Goal: Task Accomplishment & Management: Manage account settings

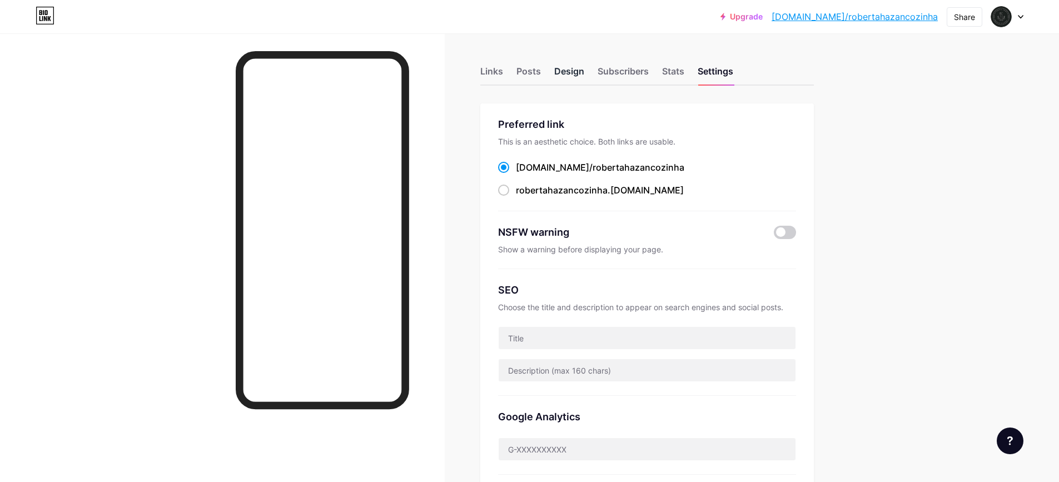
click at [578, 72] on div "Design" at bounding box center [569, 74] width 30 height 20
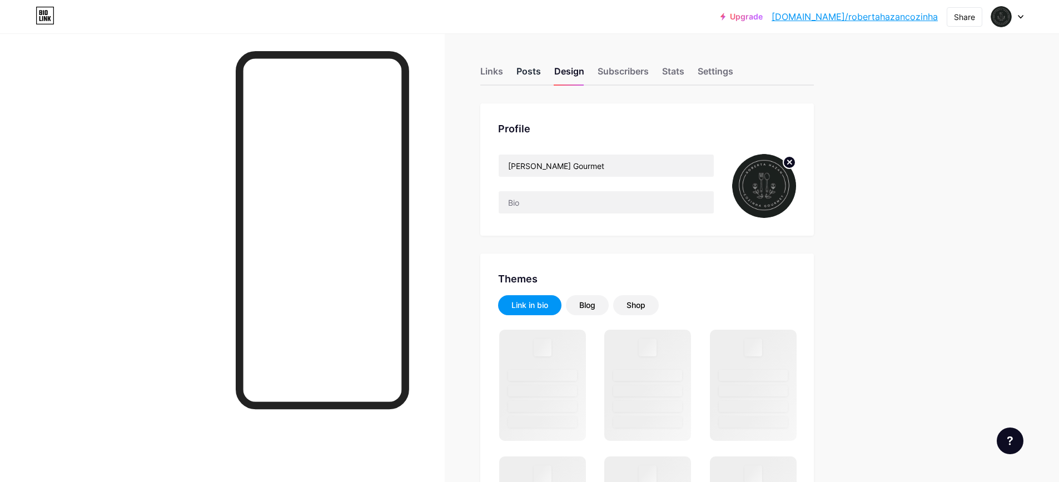
click at [530, 74] on div "Posts" at bounding box center [528, 74] width 24 height 20
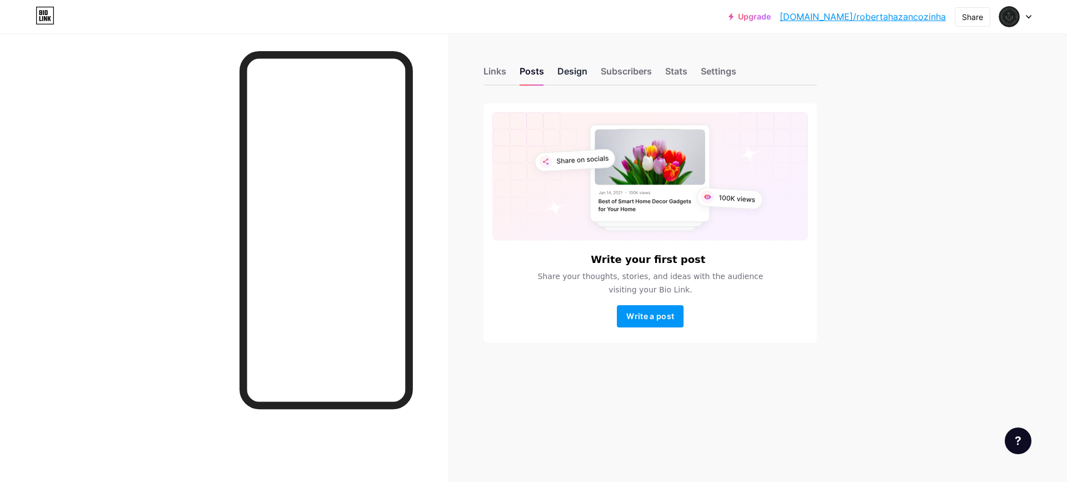
click at [561, 76] on div "Design" at bounding box center [572, 74] width 30 height 20
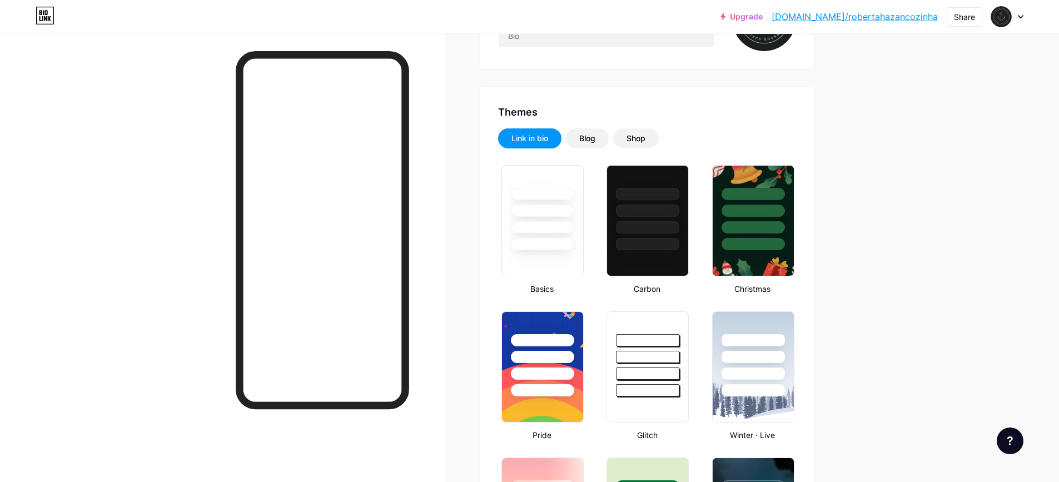
type input "#930000"
type input "#000000"
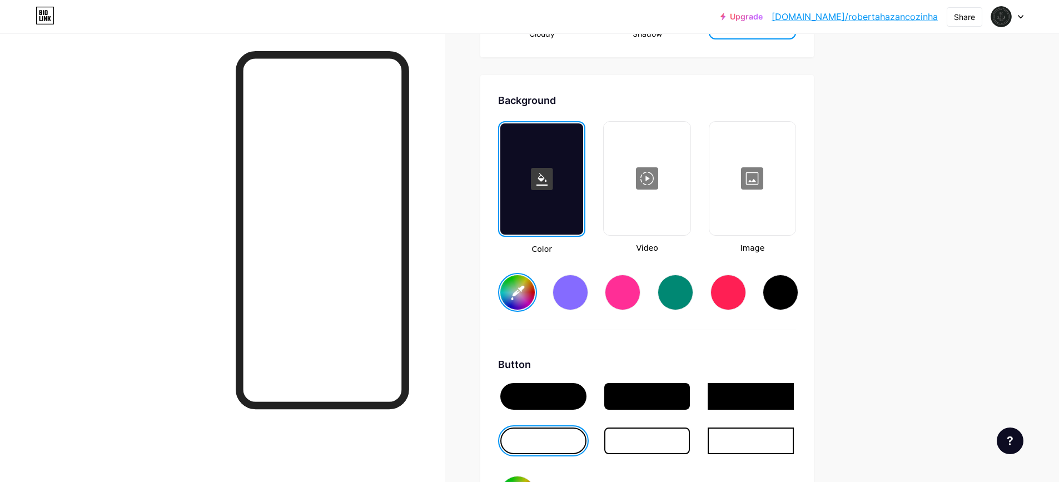
scroll to position [1500, 0]
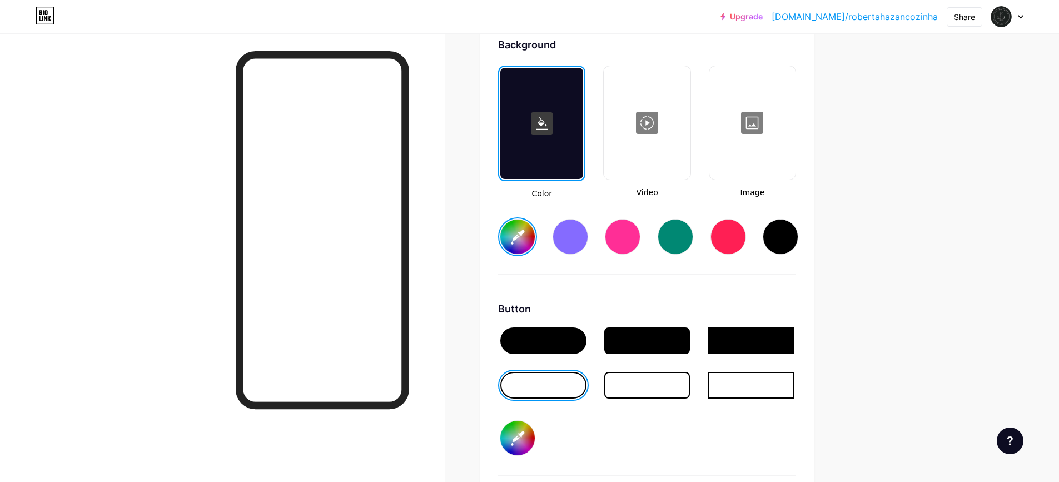
click at [782, 241] on div at bounding box center [780, 237] width 36 height 36
type input "#000000"
click at [520, 444] on input "#000000" at bounding box center [517, 438] width 34 height 34
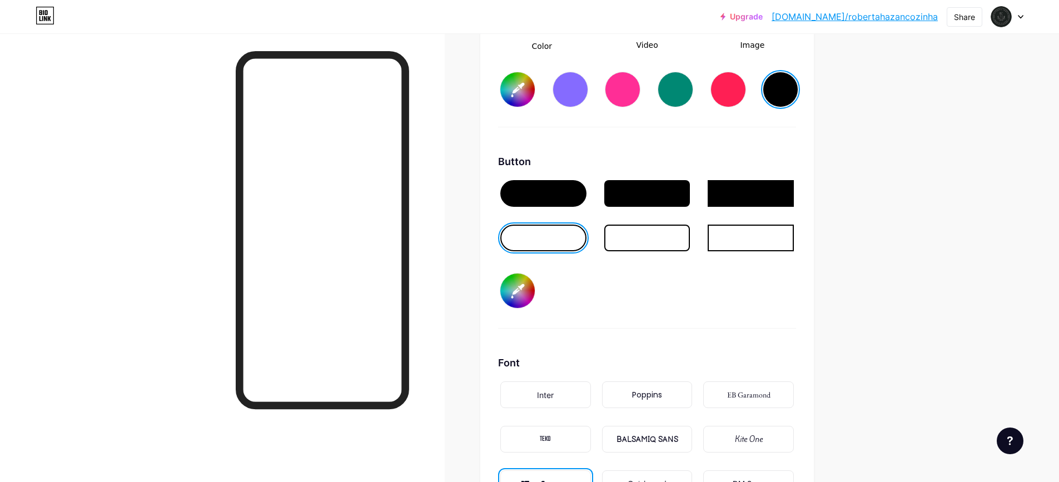
scroll to position [1612, 0]
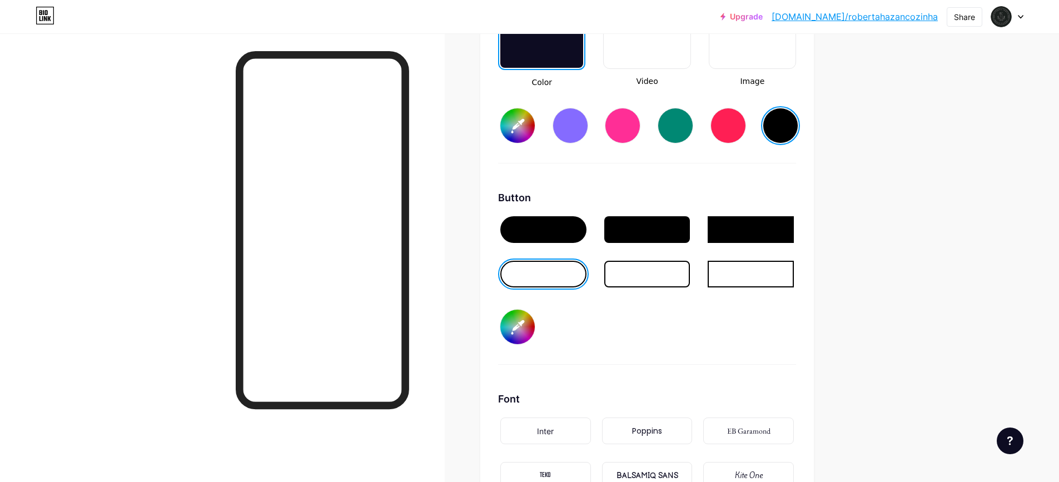
click at [519, 331] on input "#000000" at bounding box center [517, 327] width 34 height 34
type input "#000000"
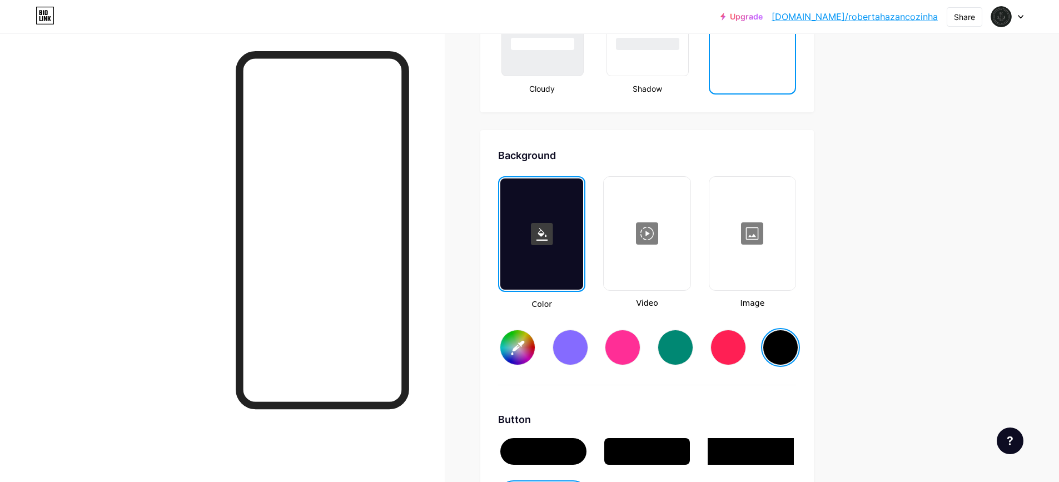
scroll to position [1389, 0]
click at [518, 355] on input "#000000" at bounding box center [517, 348] width 34 height 34
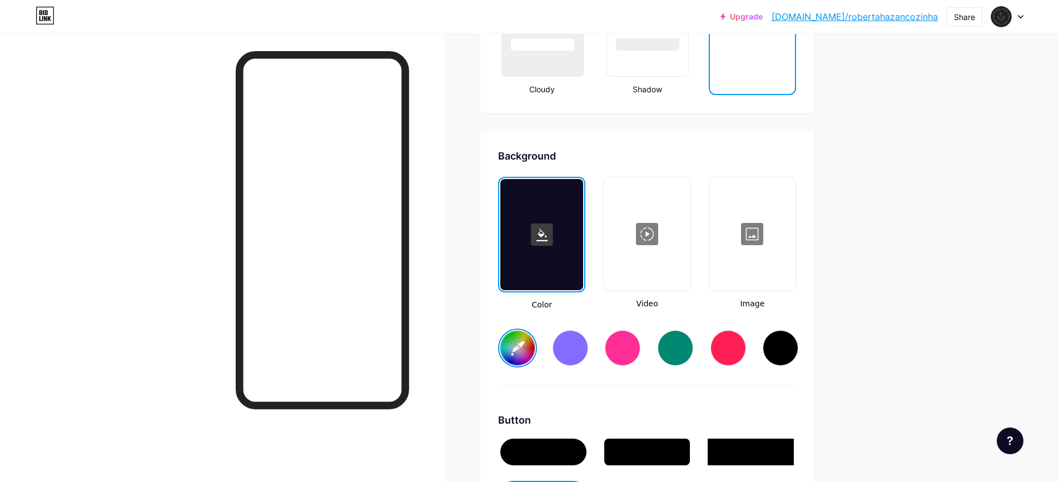
type input "#2f2d2d"
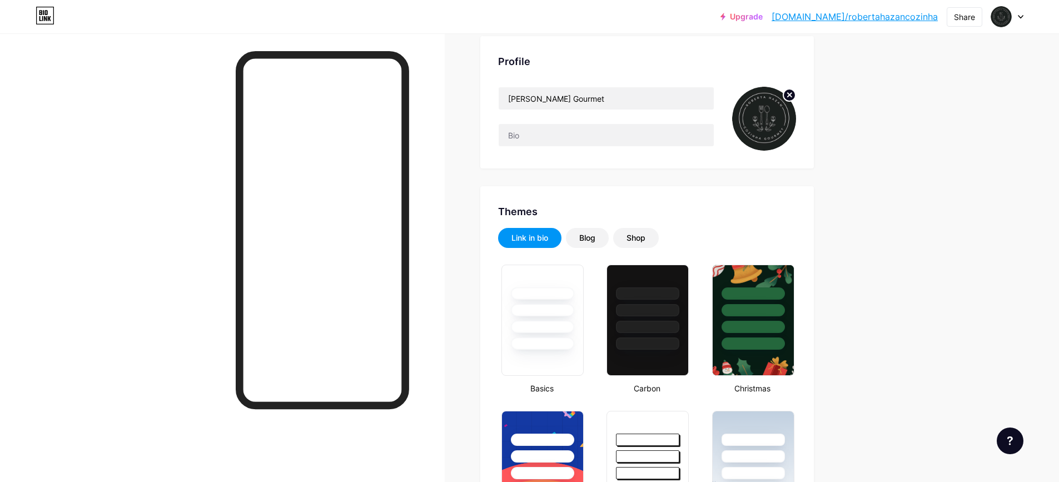
scroll to position [64, 0]
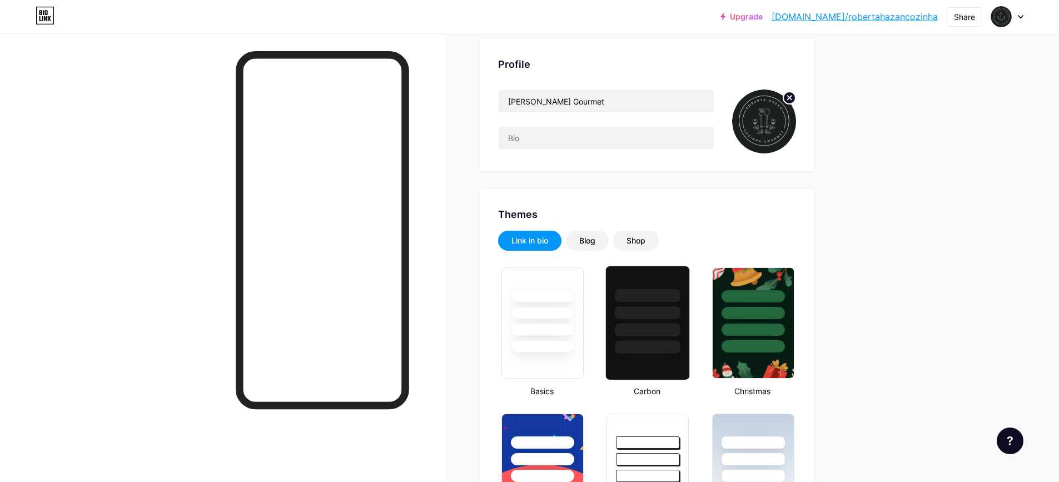
click at [639, 303] on div at bounding box center [647, 309] width 83 height 87
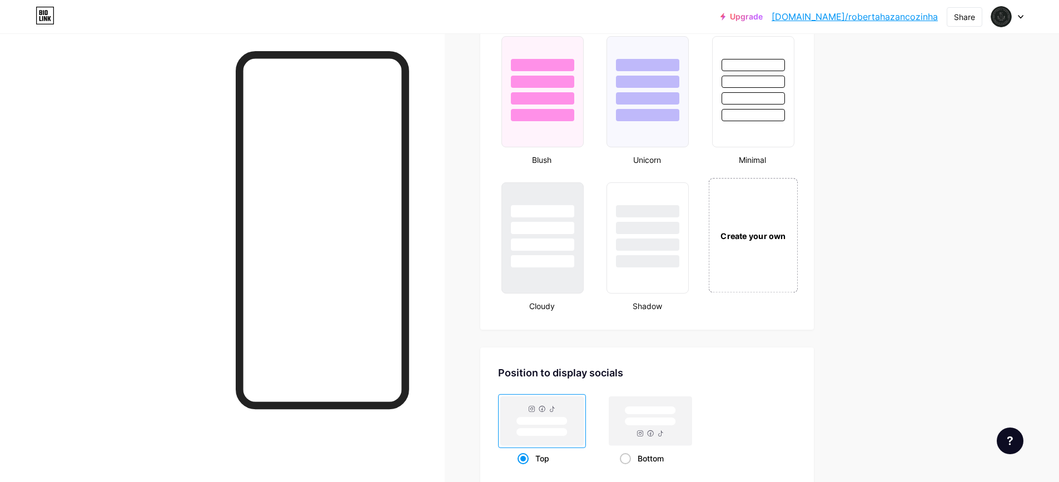
scroll to position [1187, 0]
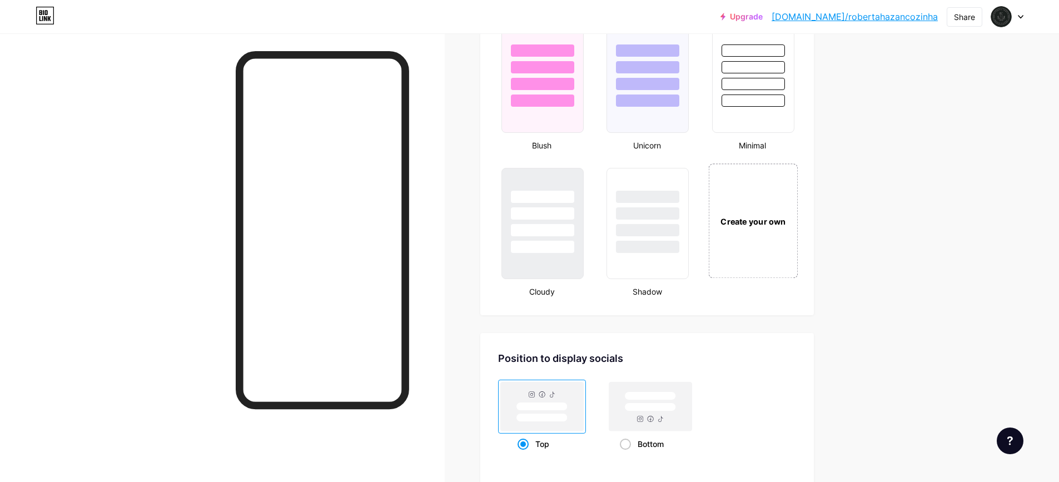
click at [773, 248] on div "Create your own" at bounding box center [752, 220] width 89 height 114
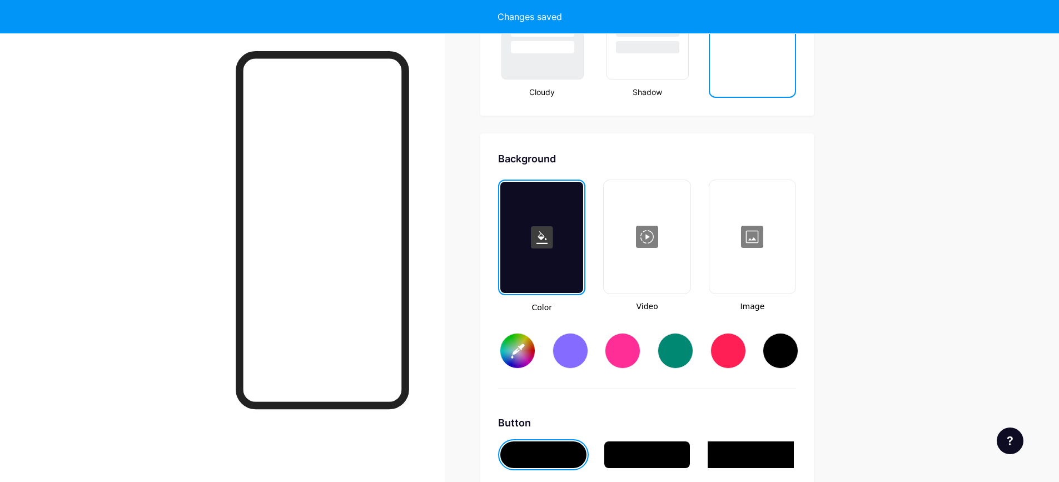
type input "#ffffff"
type input "#000000"
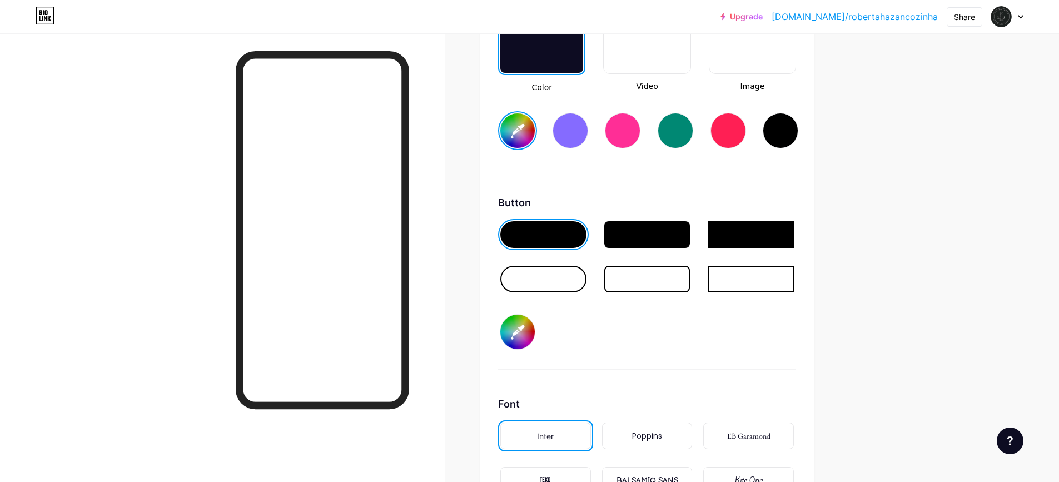
scroll to position [1531, 0]
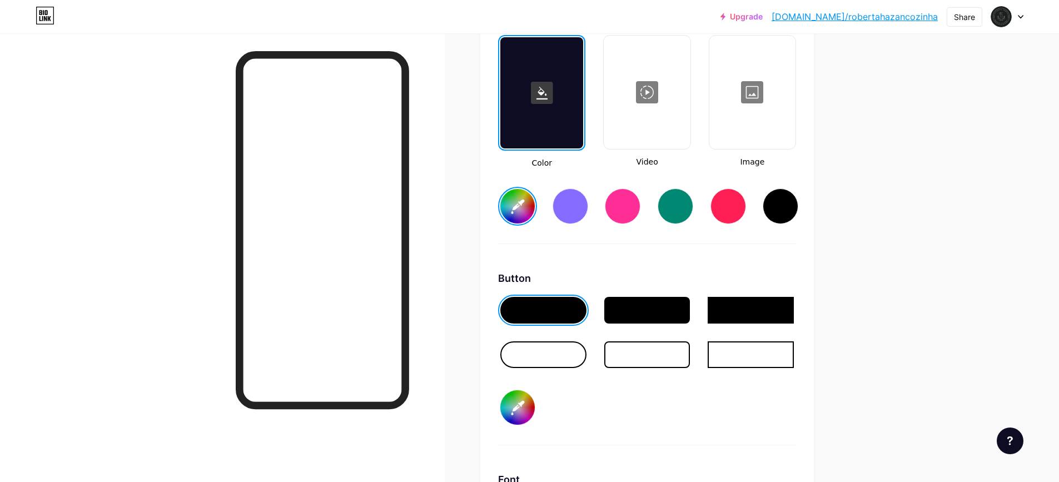
click at [565, 356] on div at bounding box center [543, 354] width 86 height 27
click at [530, 411] on input "#000000" at bounding box center [517, 407] width 34 height 34
type input "#ffffff"
type input "#604848"
type input "#ffffff"
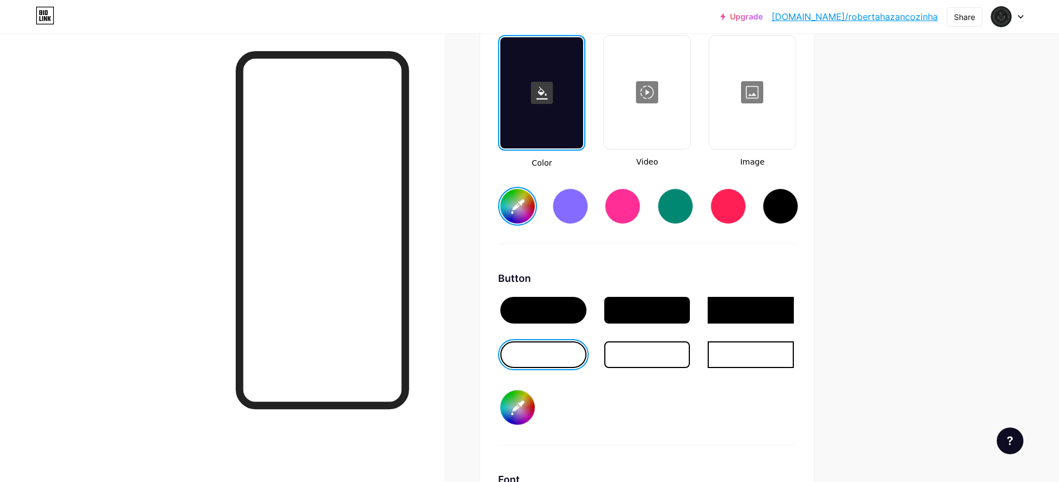
type input "#624b4b"
type input "#ffffff"
type input "#664d4d"
type input "#ffffff"
type input "#654e4e"
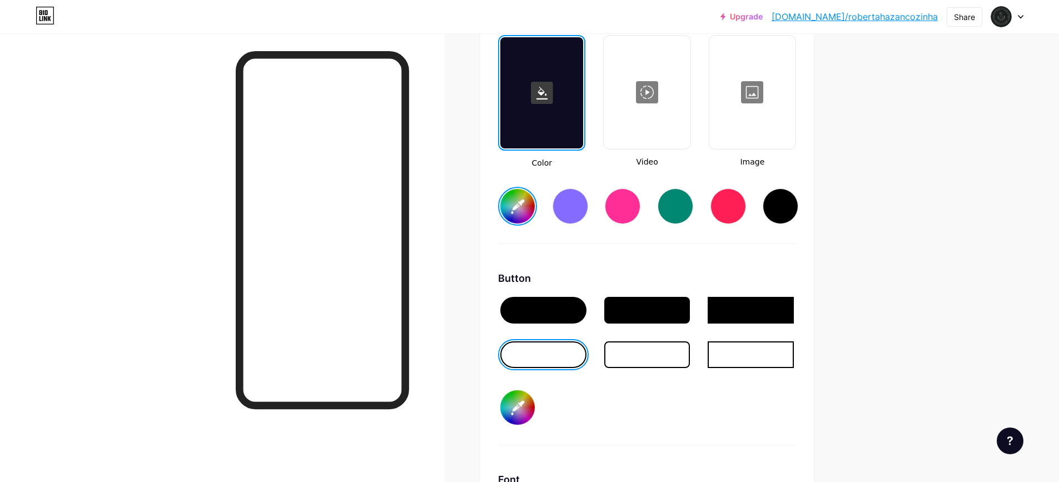
type input "#ffffff"
type input "#685050"
type input "#ffffff"
type input "#6b5252"
type input "#ffffff"
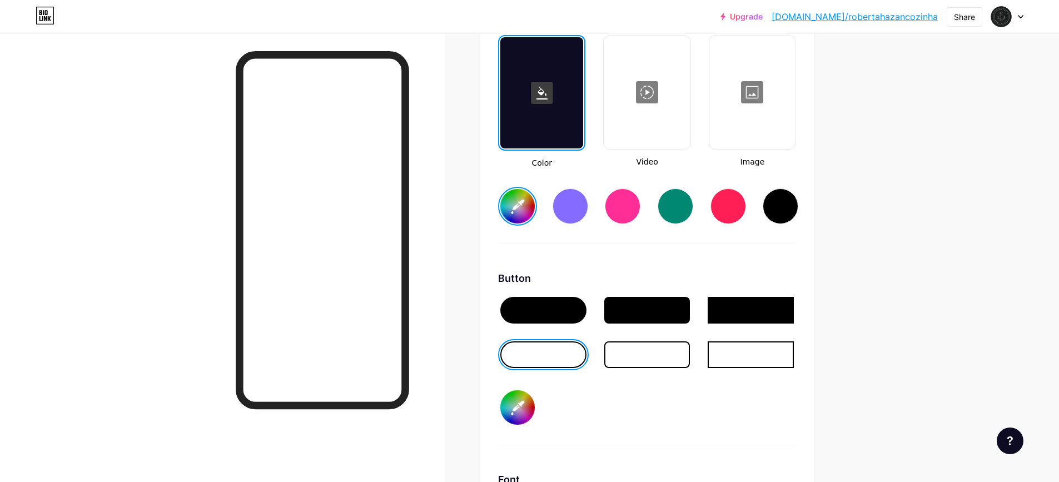
type input "#6d5454"
type input "#ffffff"
type input "#705757"
type input "#ffffff"
type input "#735959"
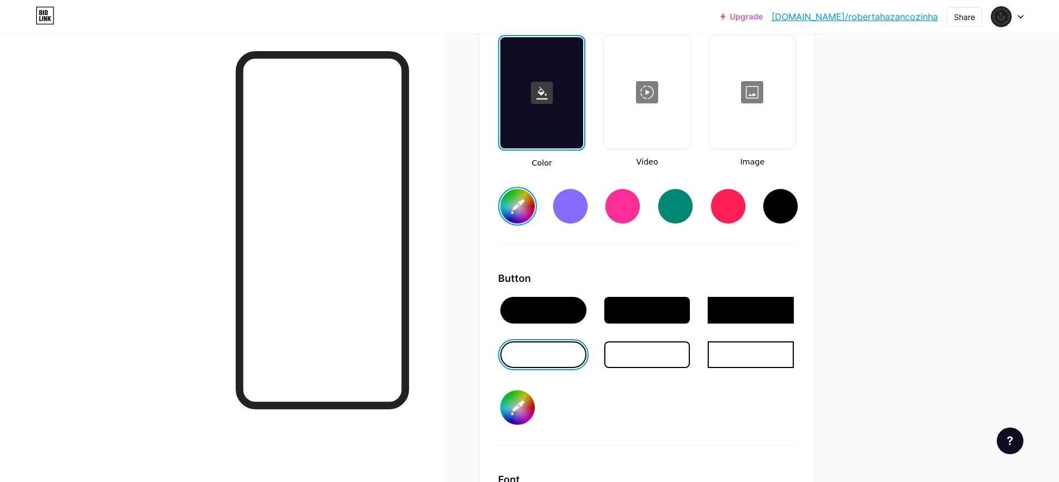
type input "#ffffff"
type input "#755c5c"
type input "#ffffff"
type input "#785e5e"
type input "#ffffff"
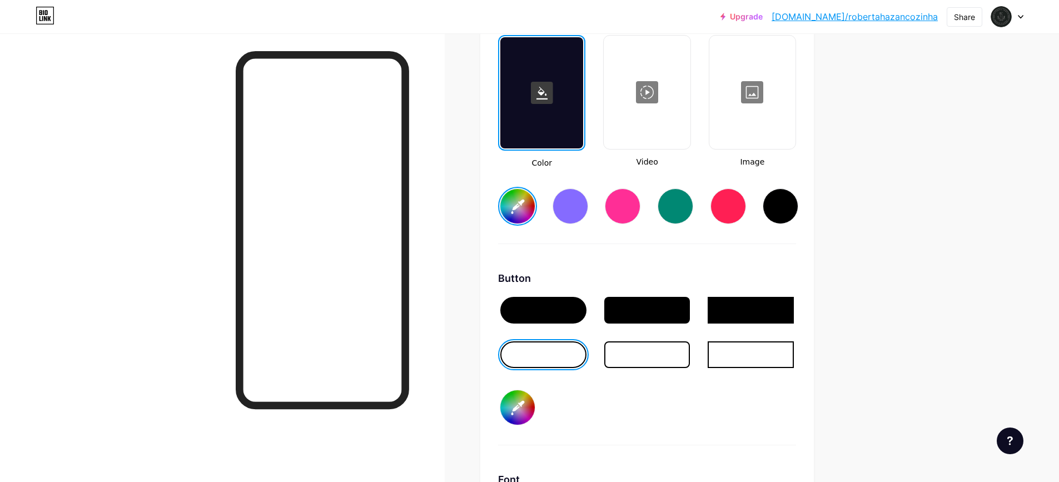
type input "#795d5d"
type input "#ffffff"
type input "#7b6060"
type input "#ffffff"
type input "#7e6363"
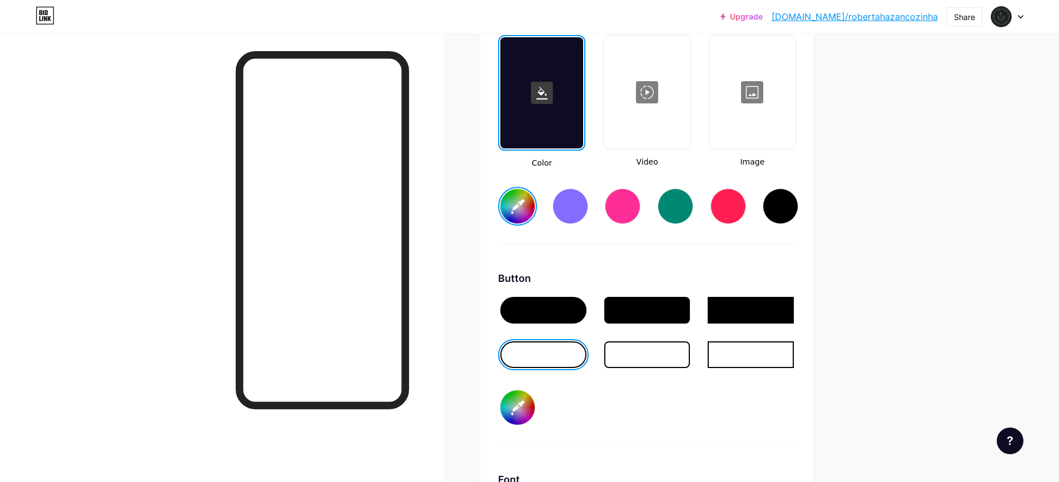
type input "#ffffff"
type input "#816565"
type input "#ffffff"
type input "#836767"
type input "#ffffff"
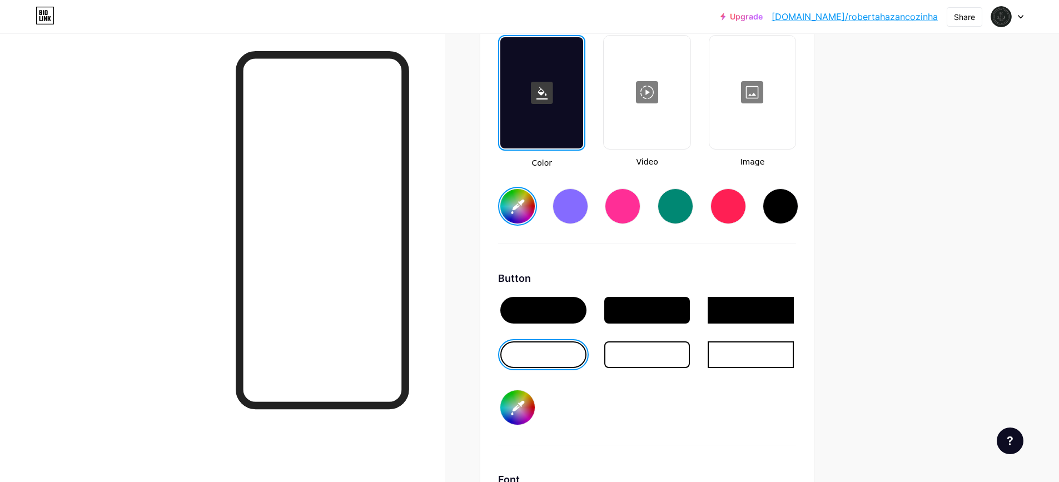
type input "#866969"
type input "#ffffff"
type input "#896c6c"
type input "#ffffff"
type input "#8c6e6e"
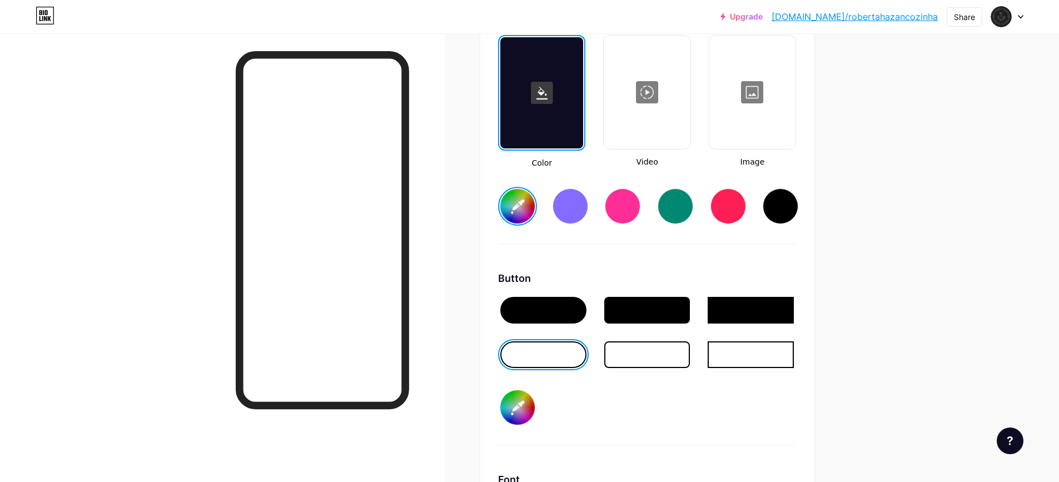
type input "#ffffff"
type input "#8f7070"
type input "#ffffff"
type input "#917373"
type input "#ffffff"
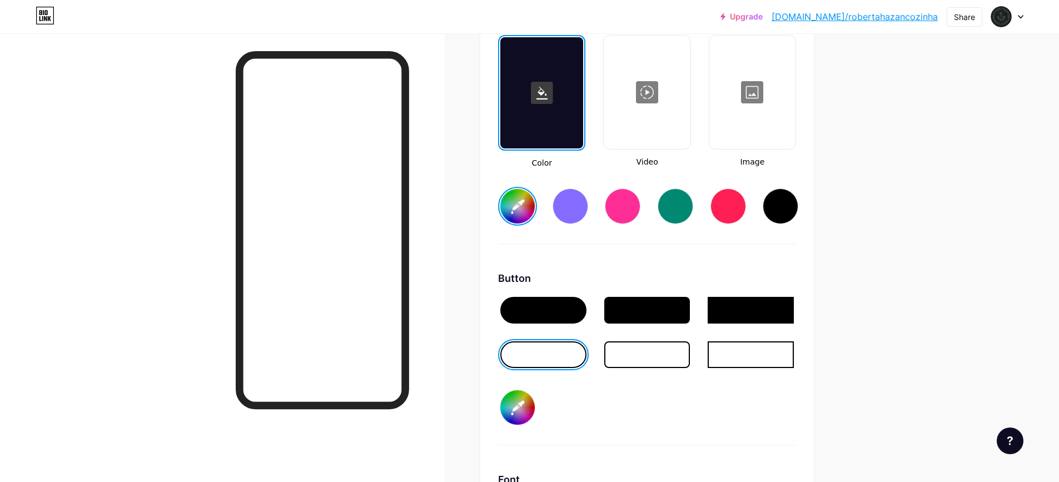
type input "#937676"
type input "#ffffff"
type input "#967979"
type input "#ffffff"
type input "#977878"
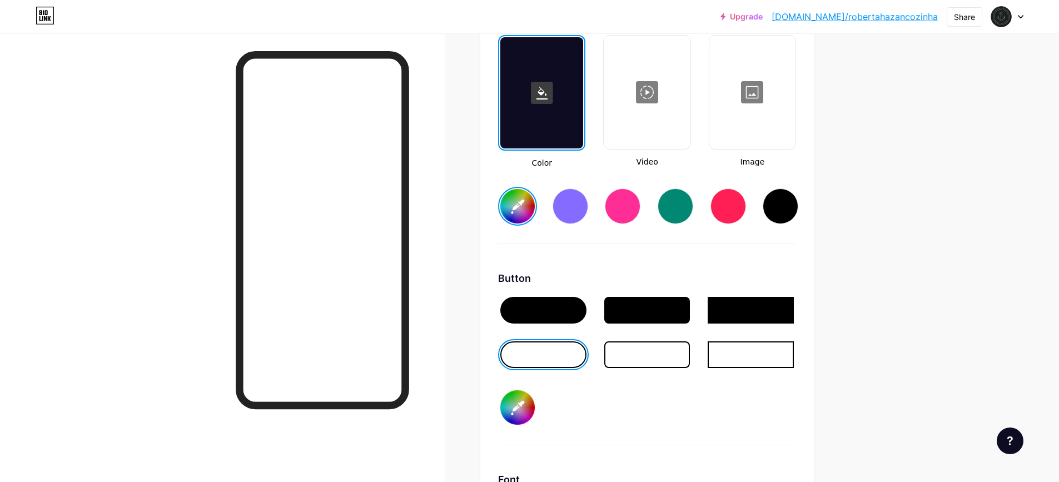
type input "#ffffff"
type input "#997a7a"
type input "#ffffff"
type input "#9b7d7d"
type input "#ffffff"
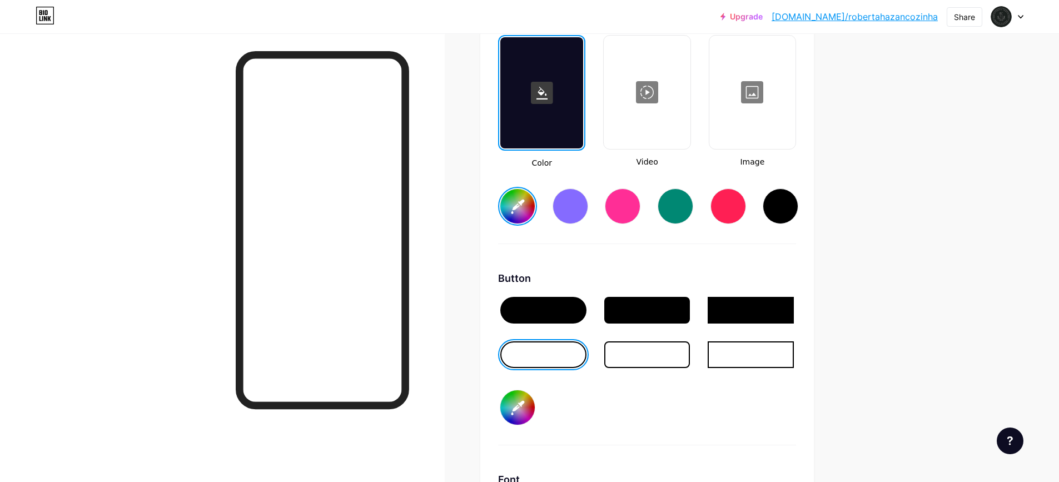
type input "#9c7c7c"
type input "#ffffff"
type input "#9f7f7f"
type input "#ffffff"
type input "#a28181"
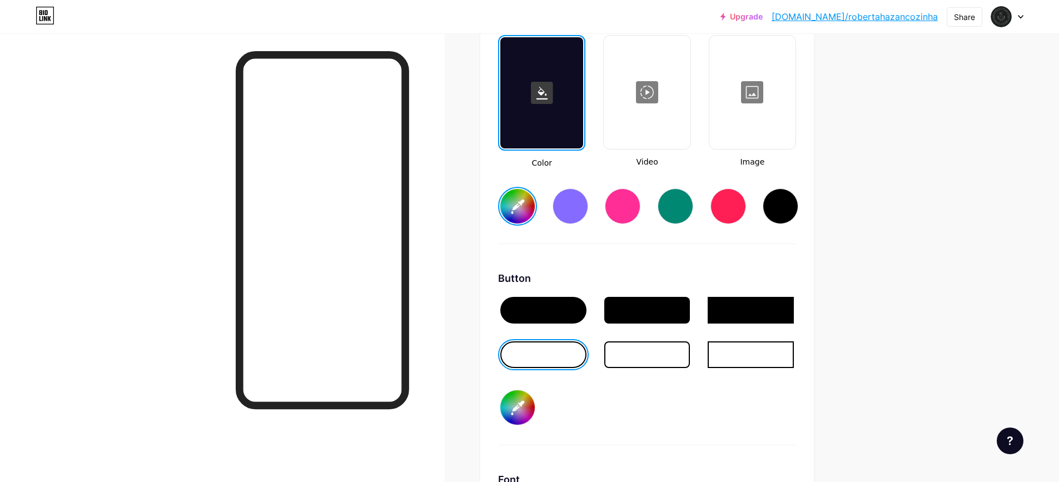
type input "#ffffff"
type input "#a18282"
type input "#ffffff"
type input "#a48484"
type input "#ffffff"
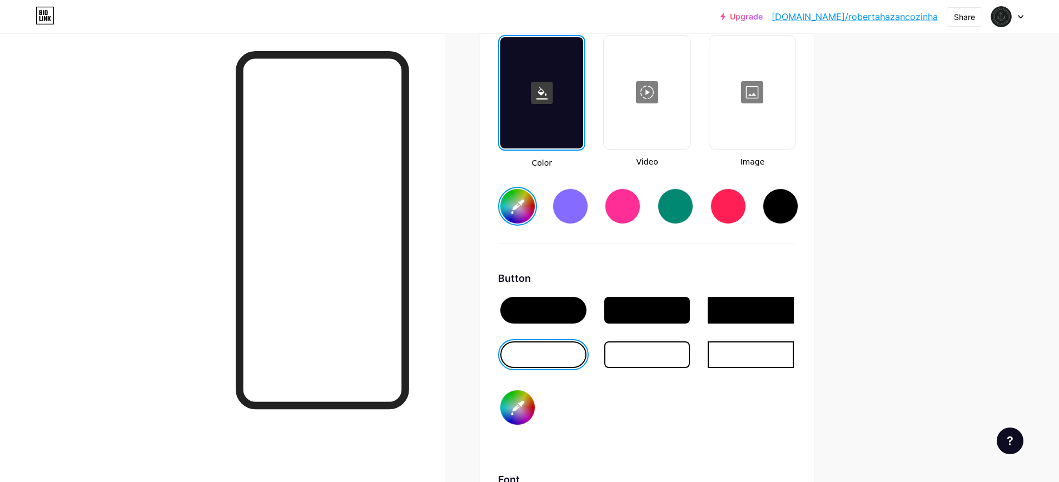
type input "#a68787"
type input "#ffffff"
type input "#a98989"
type input "#ffffff"
type input "#a88a8a"
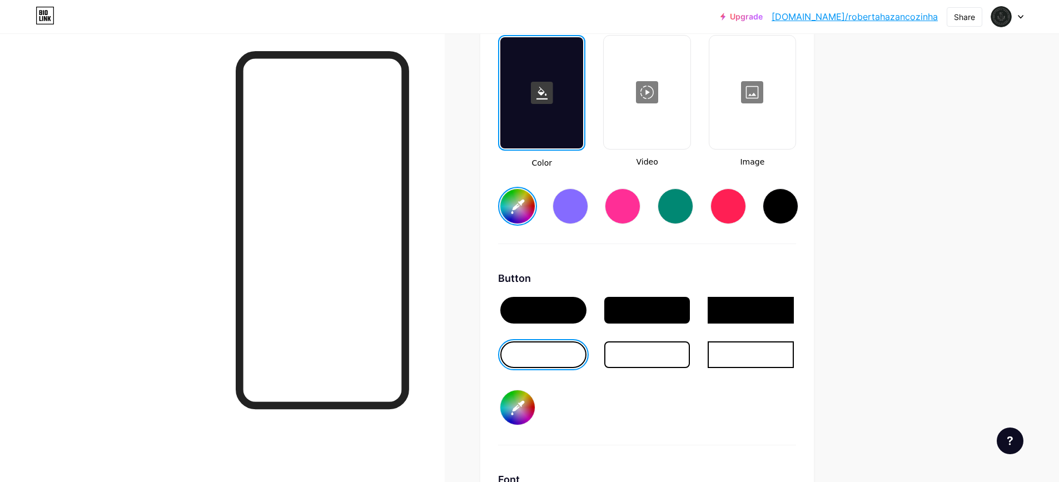
type input "#ffffff"
type input "#ab8c8c"
type input "#ffffff"
type input "#ae8f8f"
type input "#ffffff"
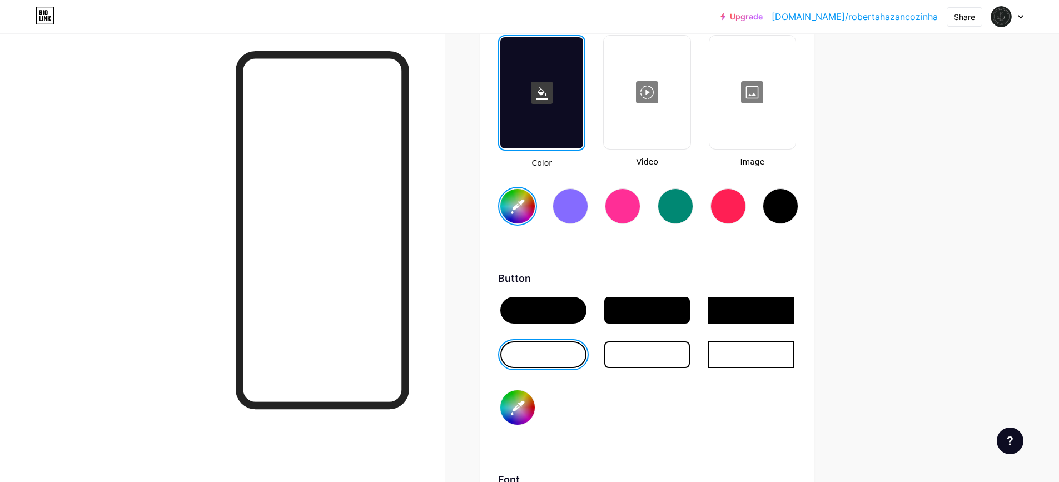
type input "#b19191"
type input "#ffffff"
type input "#b39494"
type input "#ffffff"
type input "#b49393"
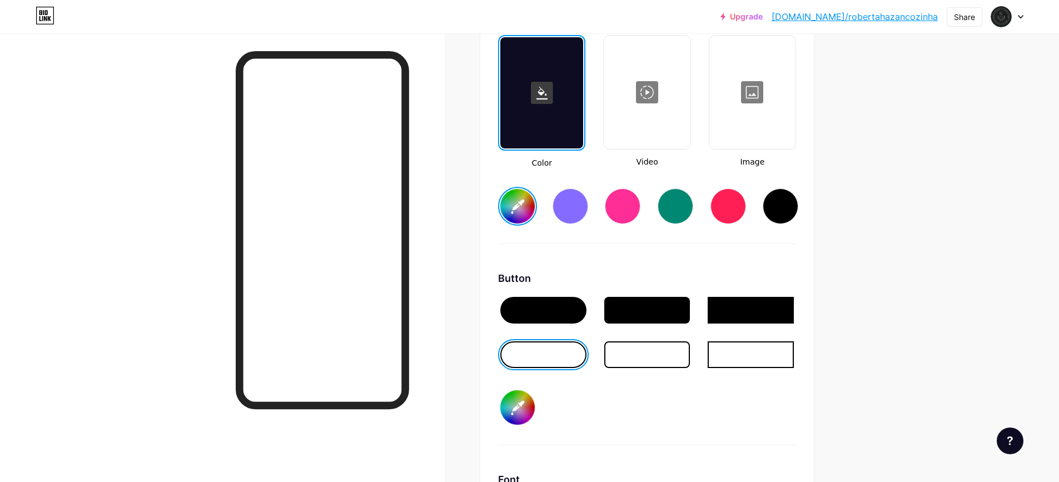
type input "#ffffff"
type input "#b69696"
type input "#ffffff"
type input "#b99898"
type input "#ffffff"
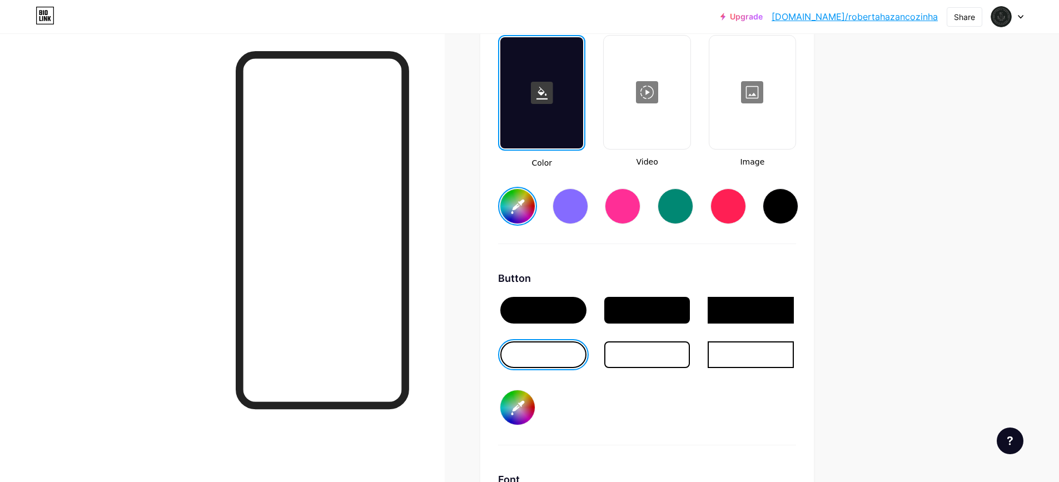
type input "#bb9b9b"
type input "#ffffff"
type input "#be9d9d"
type input "#ffffff"
type input "#c0a0a0"
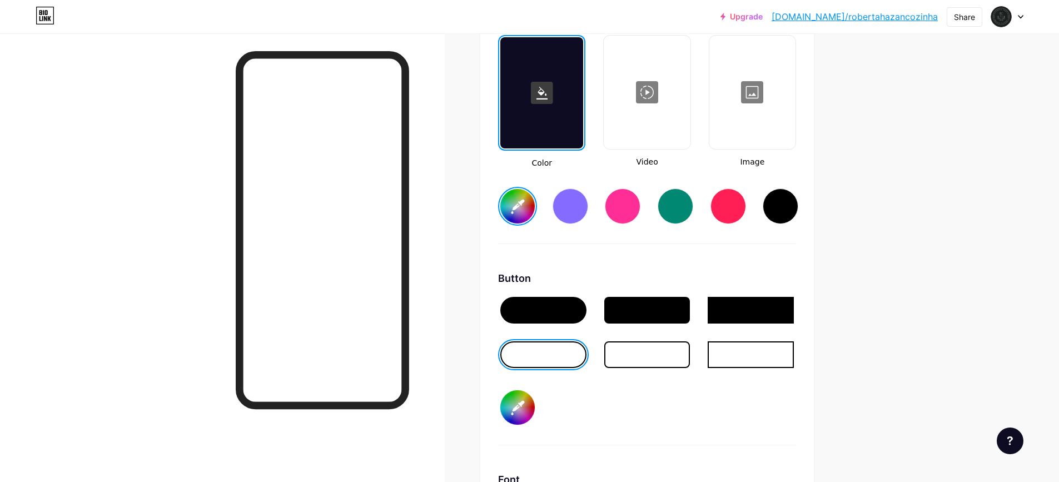
type input "#ffffff"
type input "#bfa1a1"
type input "#ffffff"
type input "#c19f9f"
type input "#ffffff"
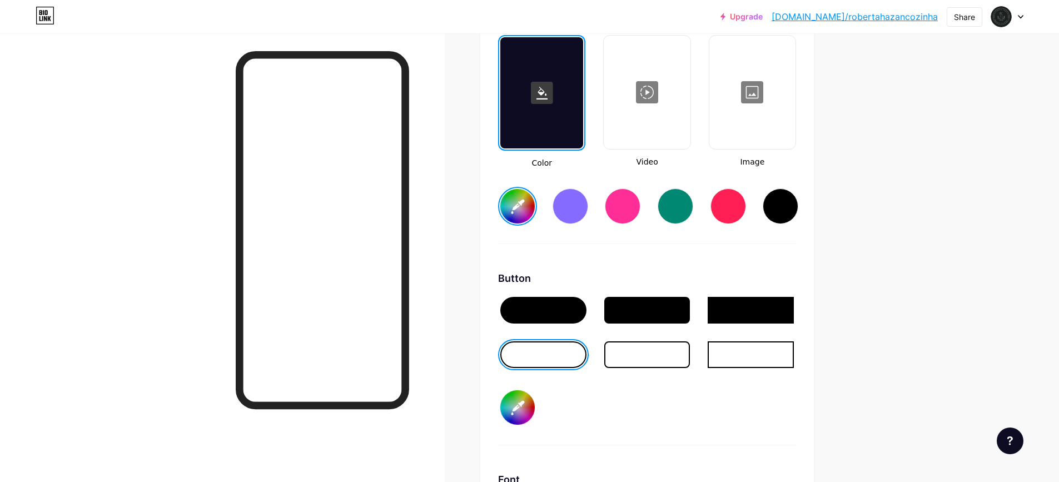
type input "#c3a2a2"
type input "#ffffff"
type input "#c2a3a3"
type input "#ffffff"
type input "#c5a6a6"
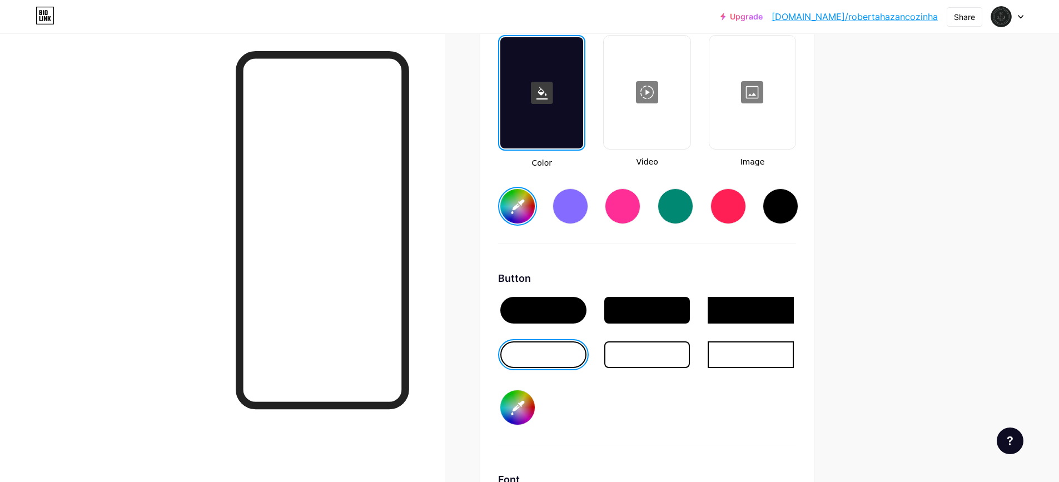
type input "#ffffff"
type input "#c5a5a5"
type input "#ffffff"
type input "#c7a9a9"
type input "#ffffff"
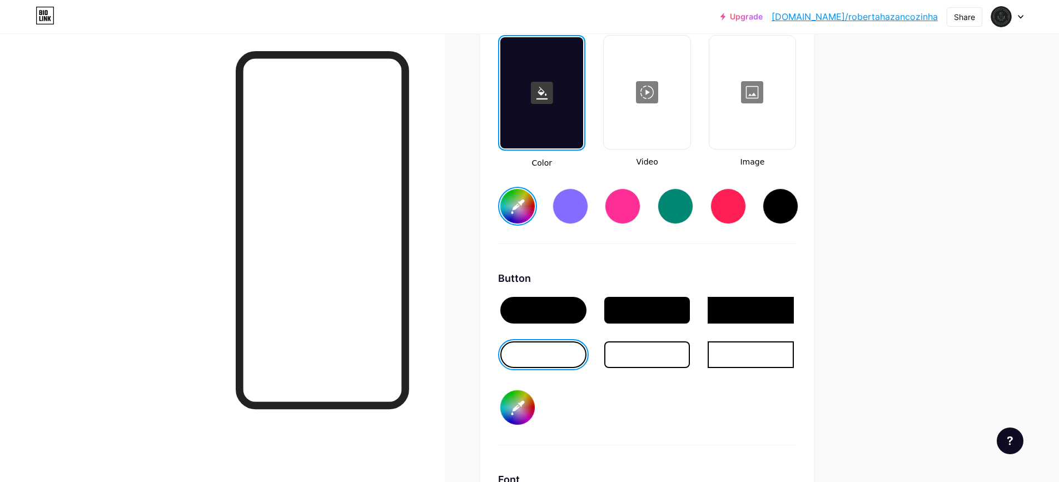
type input "#c9abab"
type input "#ffffff"
type input "#cbaeae"
type input "#ffffff"
type input "#ccadad"
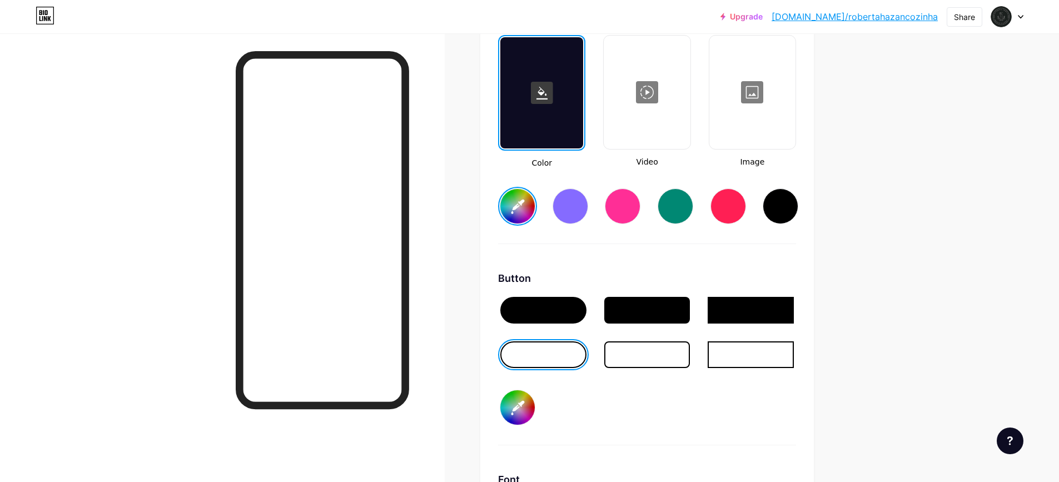
type input "#ffffff"
type input "#ceb1b1"
type input "#ffffff"
type input "#d0b3b3"
type input "#ffffff"
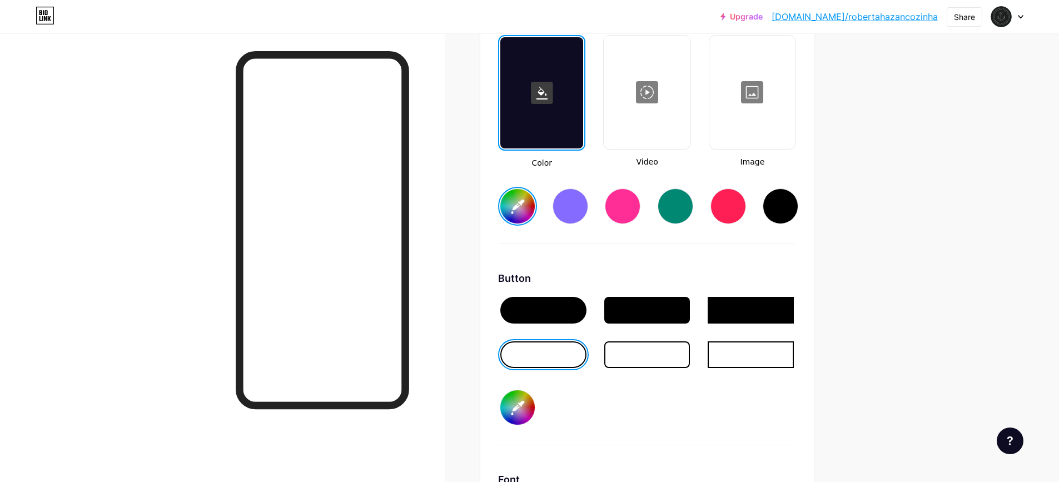
type input "#d2b6b6"
type input "#ffffff"
type input "#d2b7b7"
type input "#ffffff"
type input "#d5b9b9"
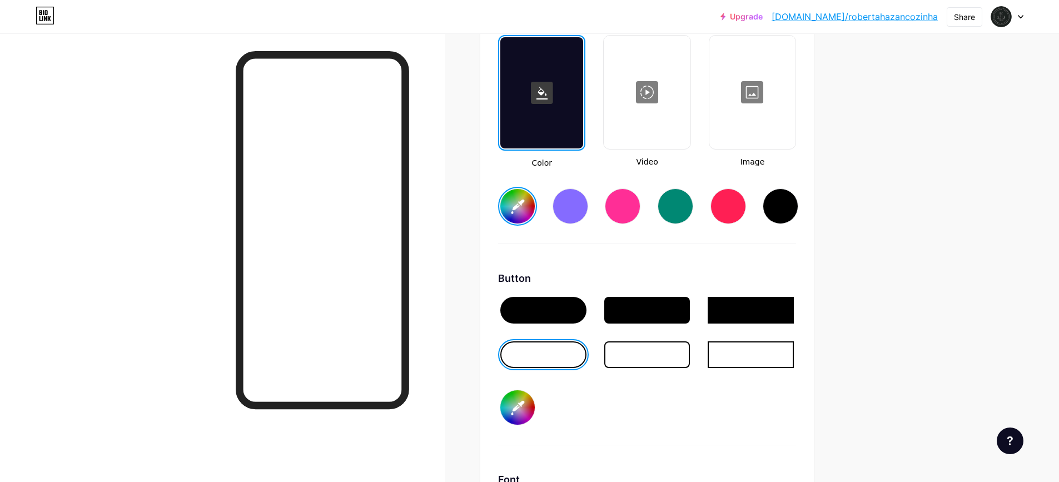
type input "#ffffff"
type input "#d4b9b9"
type input "#ffffff"
type input "#d7bcbc"
type input "#ffffff"
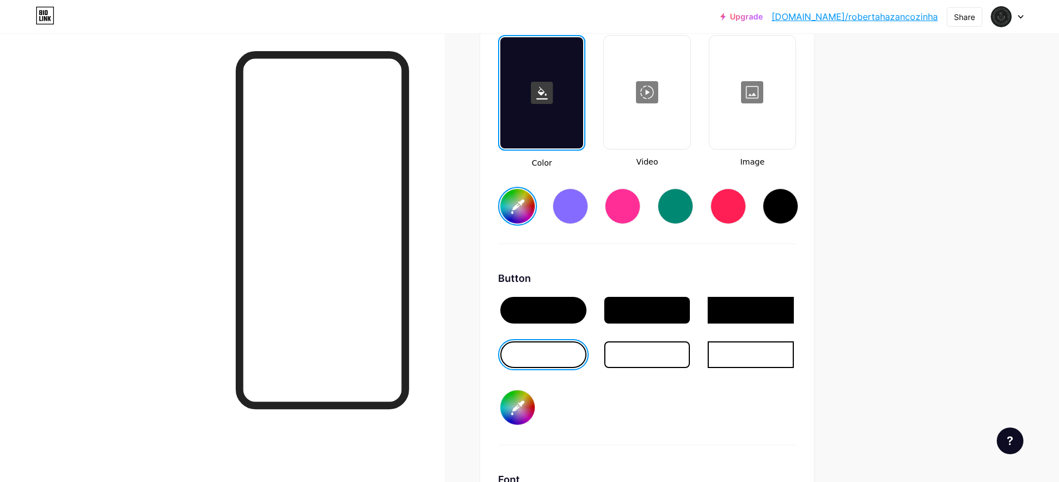
type input "#d9bfbf"
type input "#ffffff"
type input "#dbc2c2"
type input "#ffffff"
type input "#ddc6c6"
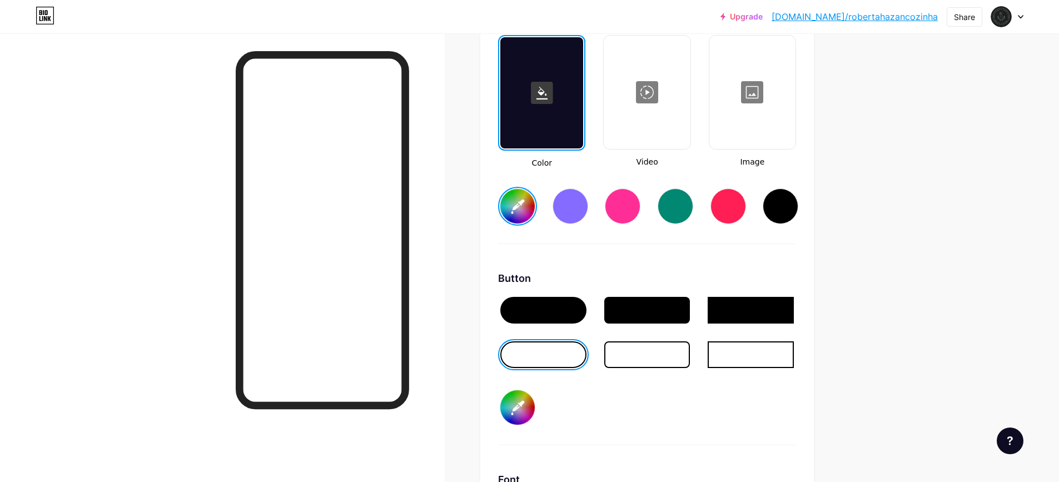
type input "#ffffff"
type input "#dfc8c8"
type input "#ffffff"
type input "#e1cbcb"
type input "#ffffff"
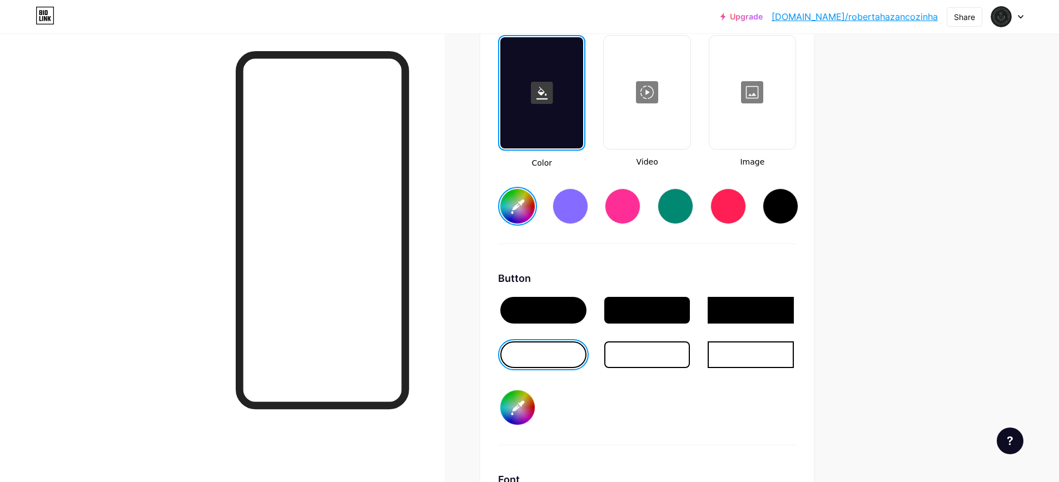
type input "#e3cece"
type input "#ffffff"
type input "#e3cfcf"
type input "#ffffff"
type input "#e3cece"
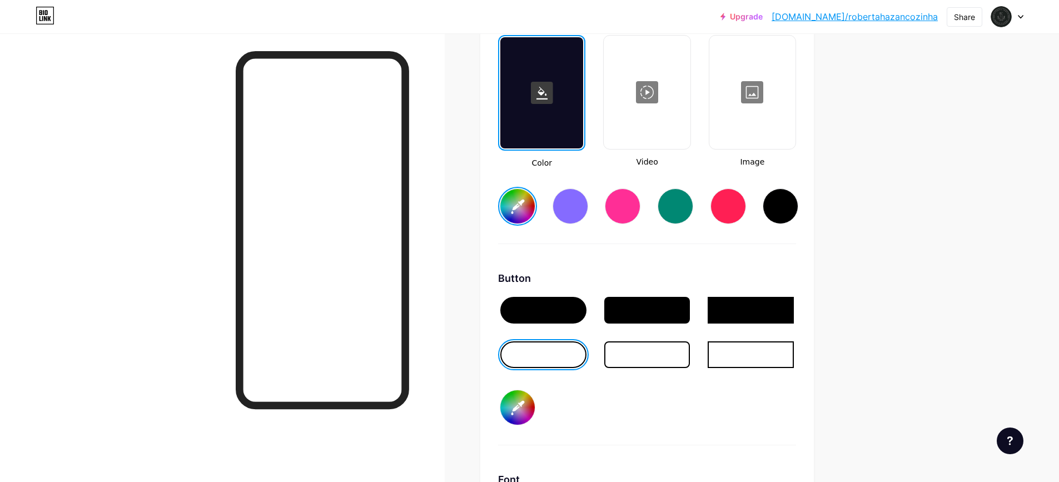
type input "#ffffff"
type input "#e6d1d1"
type input "#ffffff"
type input "#e5d2d2"
type input "#ffffff"
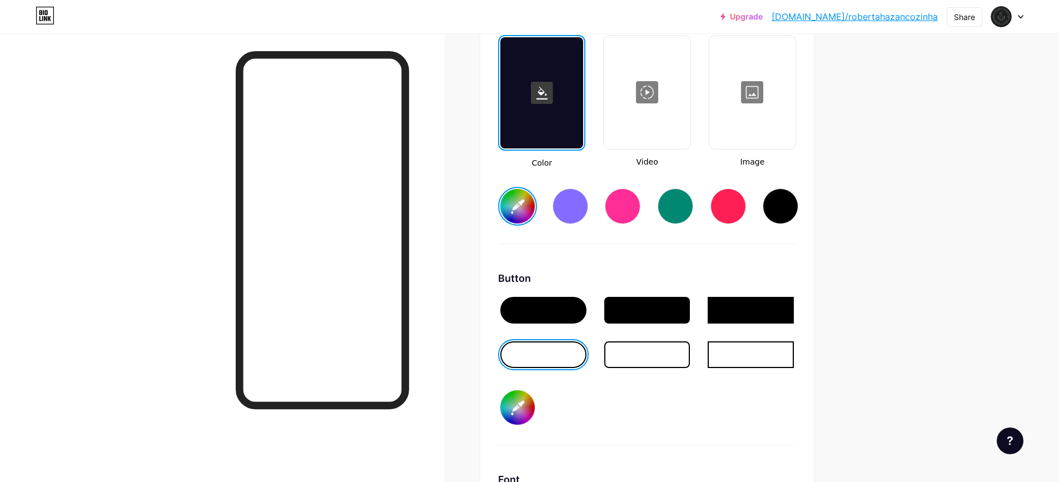
type input "#e7d5d5"
type input "#ffffff"
type input "#e9d8d8"
type input "#ffffff"
type input "#ebdbdb"
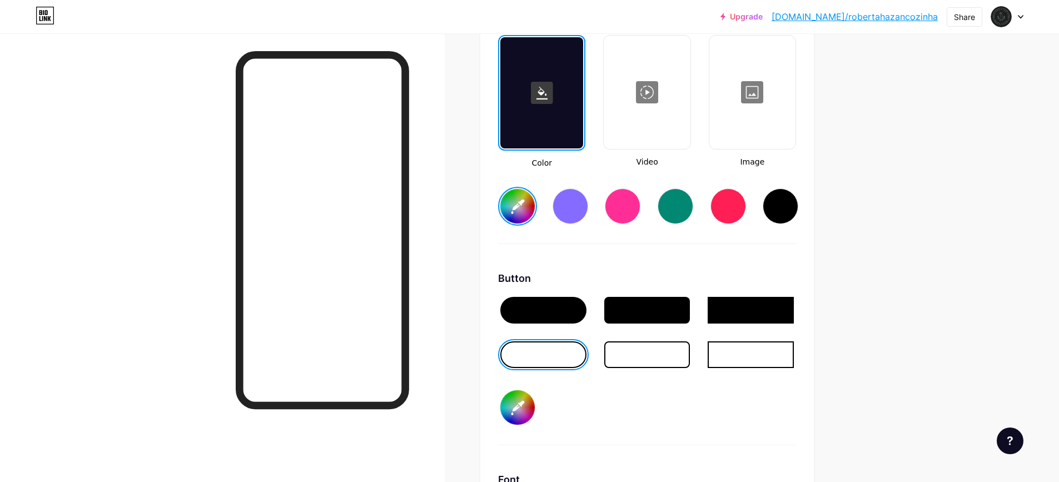
type input "#ffffff"
type input "#eadcdc"
type input "#ffffff"
type input "#eddede"
type input "#ffffff"
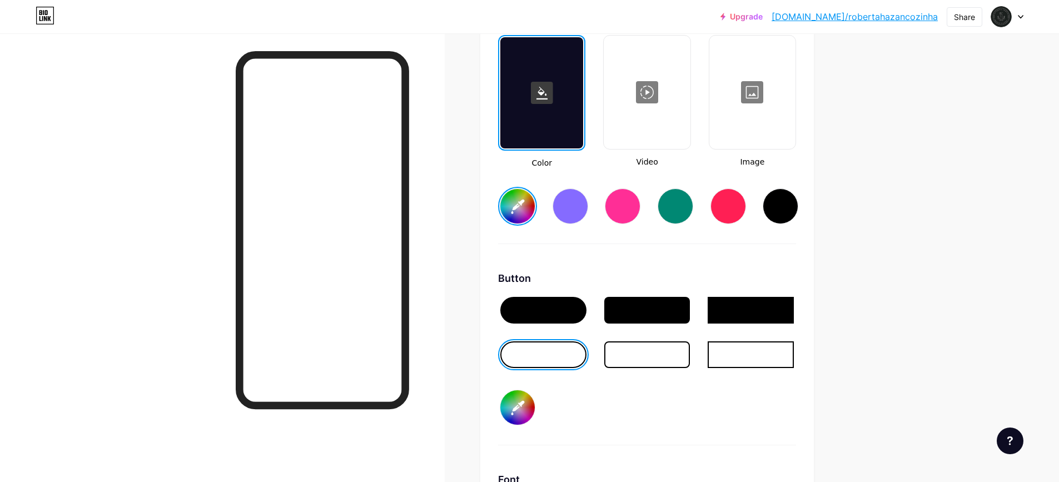
type input "#ecdfdf"
type input "#ffffff"
type input "#eee2e2"
type input "#ffffff"
type input "#ede3e3"
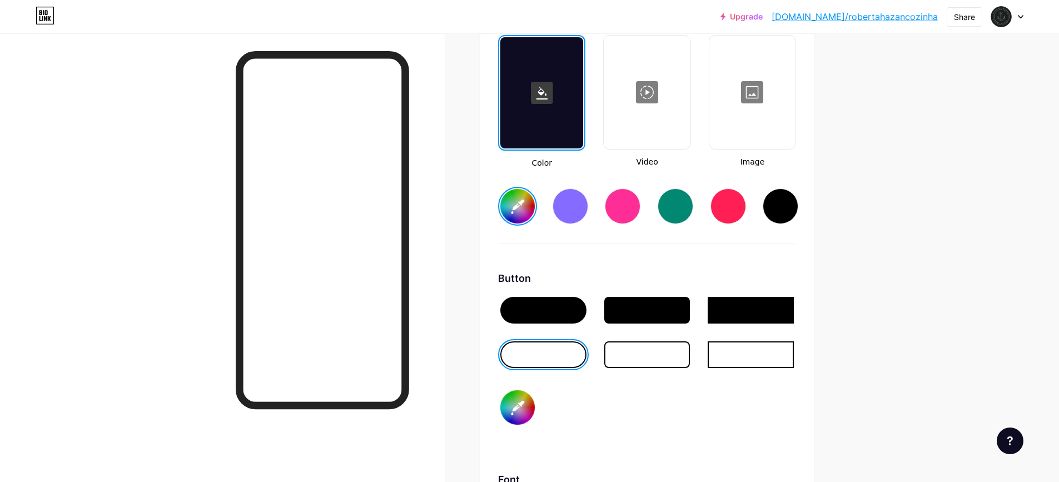
type input "#ffffff"
type input "#efe6e6"
type input "#ffffff"
type input "#f1e9e9"
type input "#ffffff"
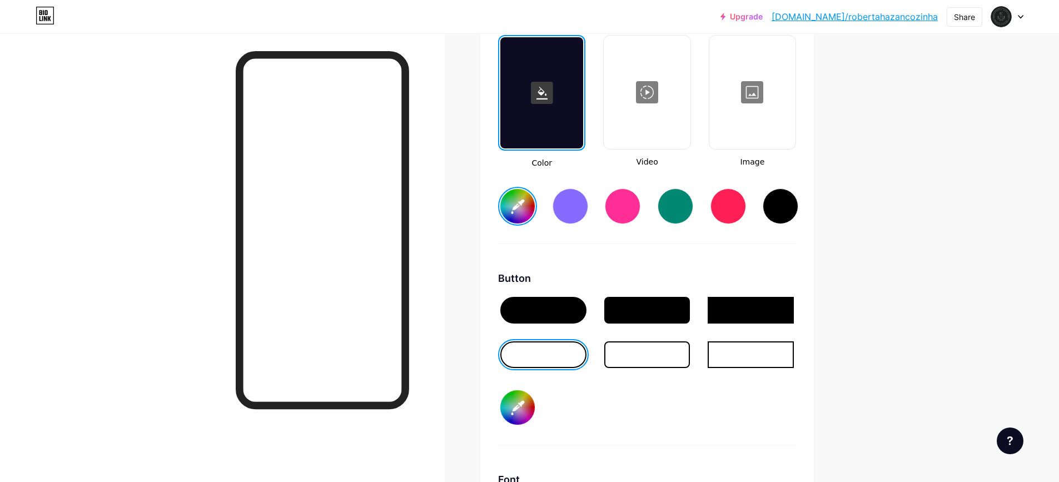
type input "#f1eaea"
type input "#ffffff"
type input "#f0eaea"
type input "#ffffff"
type input "#f3eded"
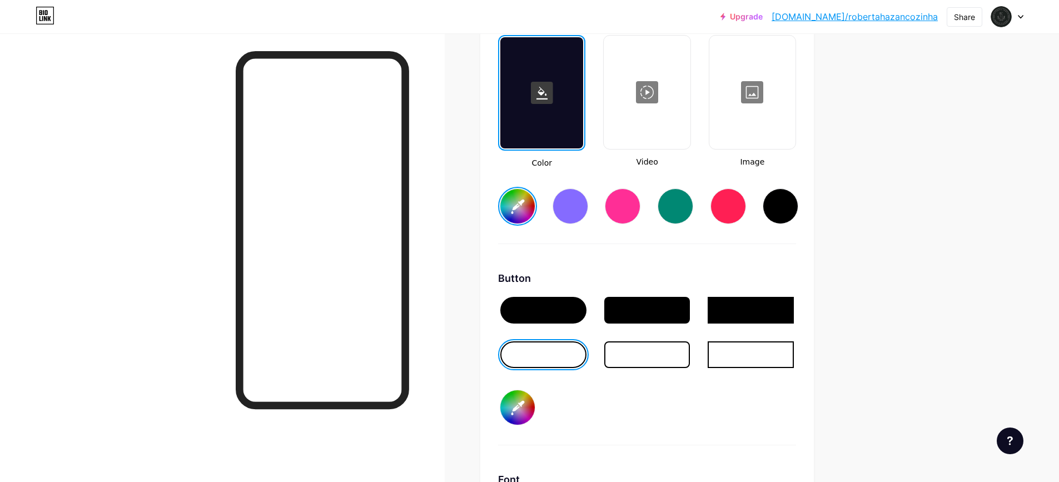
type input "#ffffff"
type input "#f2eded"
type input "#ffffff"
type input "#f2eeee"
type input "#ffffff"
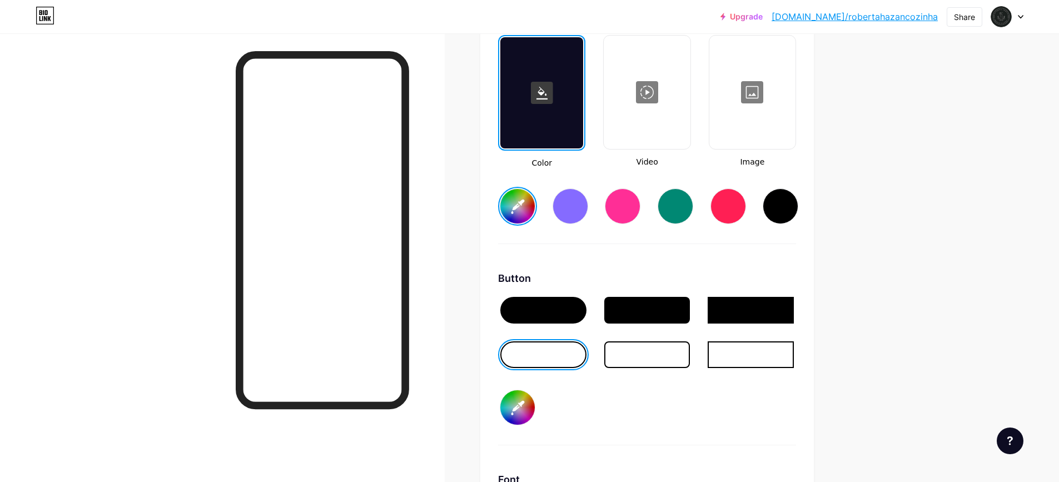
type input "#f1efef"
type input "#ffffff"
type input "#f3f2f2"
type input "#ffffff"
type input "#f2f2f2"
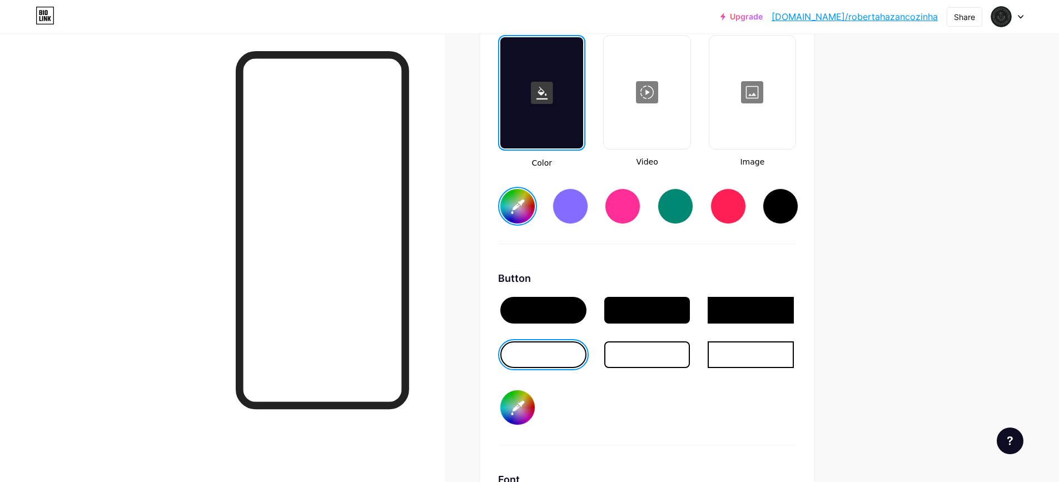
type input "#ffffff"
type input "#f5f5f5"
type input "#ffffff"
type input "#f7f7f7"
type input "#ffffff"
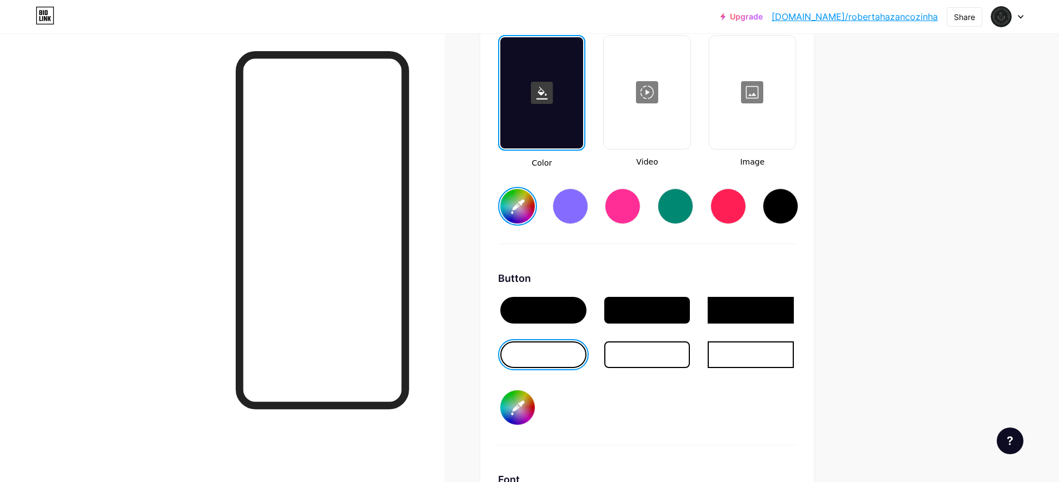
type input "#fafafa"
type input "#ffffff"
type input "#fcfcfc"
type input "#ffffff"
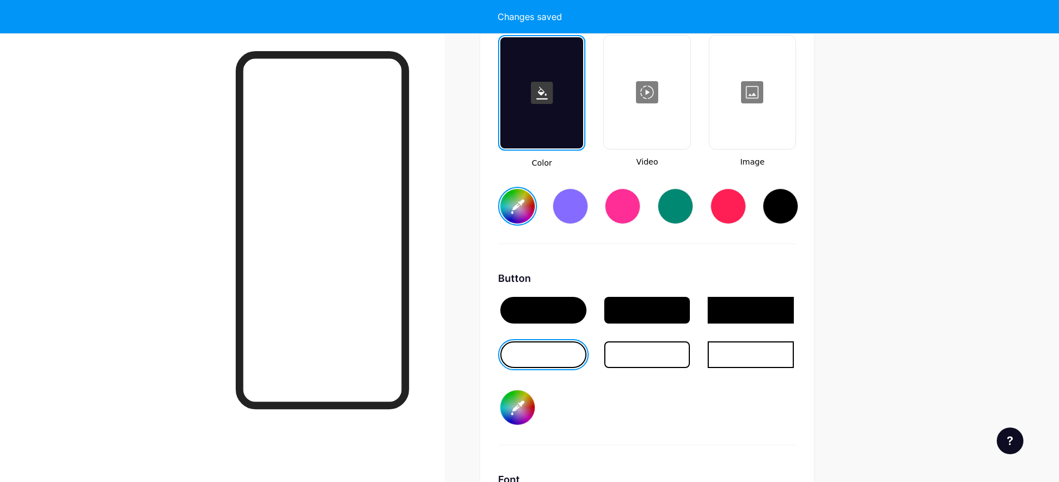
type input "#ffffff"
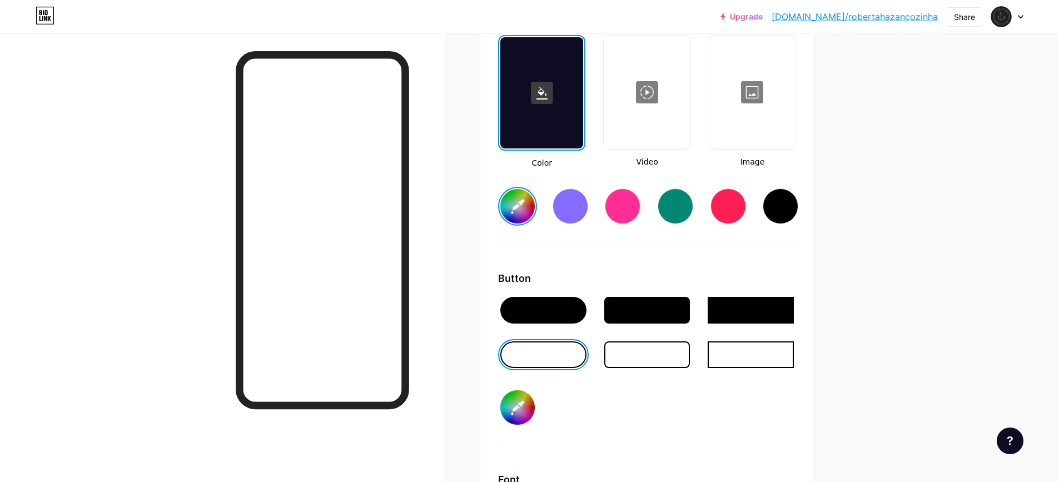
type input "#ffffff"
click at [516, 210] on input "#ffffff" at bounding box center [517, 206] width 34 height 34
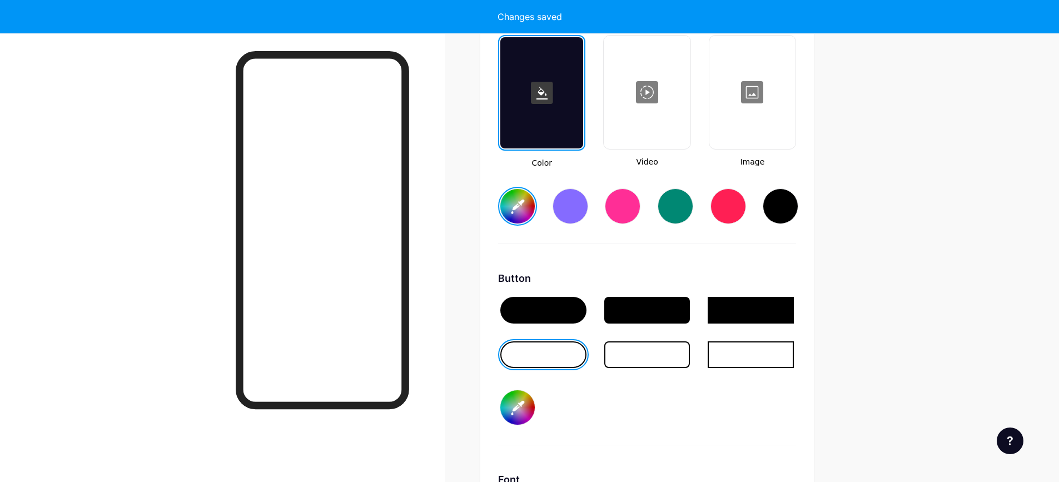
type input "#151414"
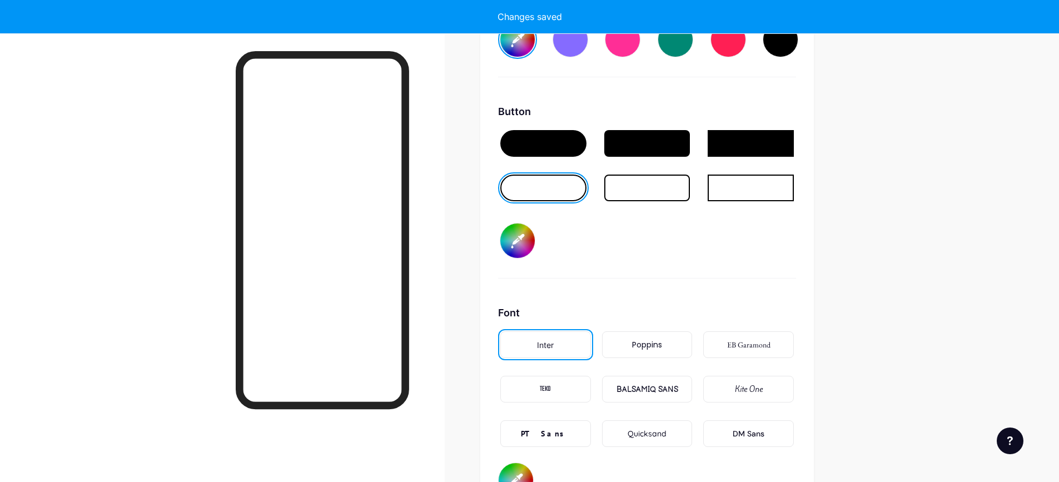
scroll to position [1753, 0]
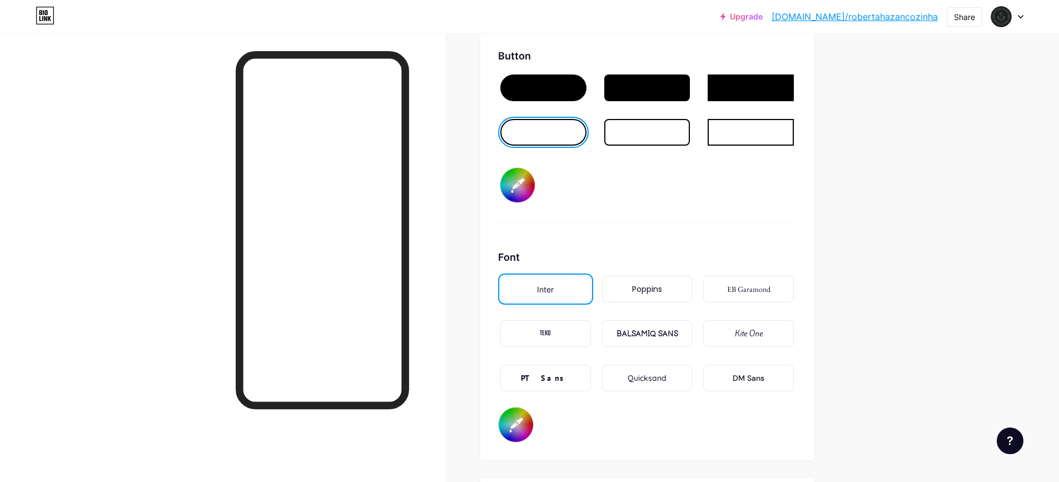
drag, startPoint x: 496, startPoint y: 422, endPoint x: 507, endPoint y: 423, distance: 11.7
click at [496, 422] on div "Background Color Video Image #151414 Button #ffffff Font Inter Poppins EB Garam…" at bounding box center [646, 114] width 333 height 694
click at [509, 428] on input "#000000" at bounding box center [515, 424] width 34 height 34
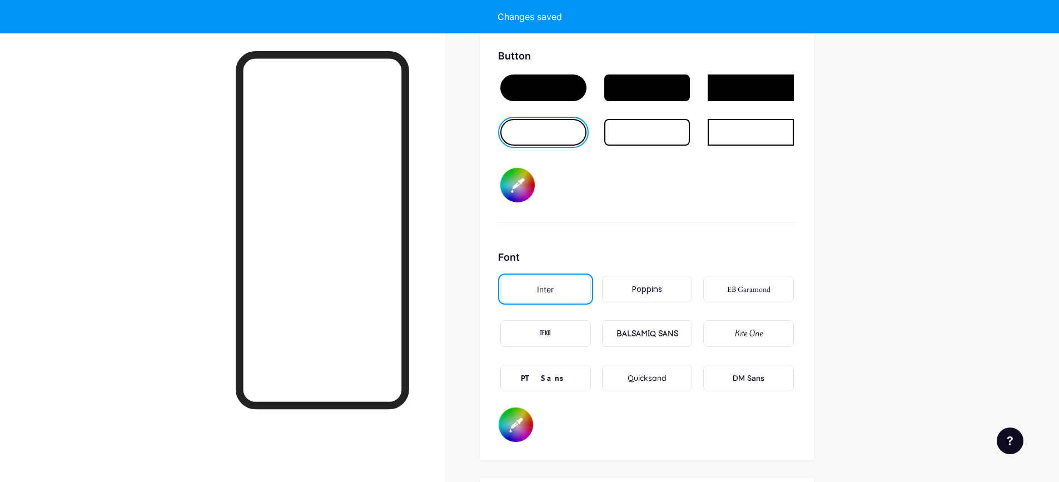
type input "#ffffff"
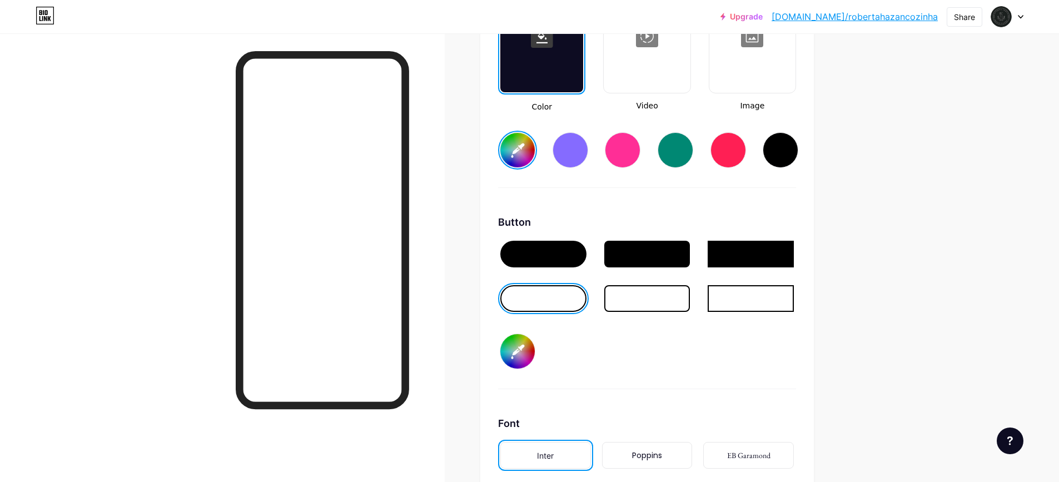
scroll to position [1587, 0]
click at [526, 154] on input "#151414" at bounding box center [517, 150] width 34 height 34
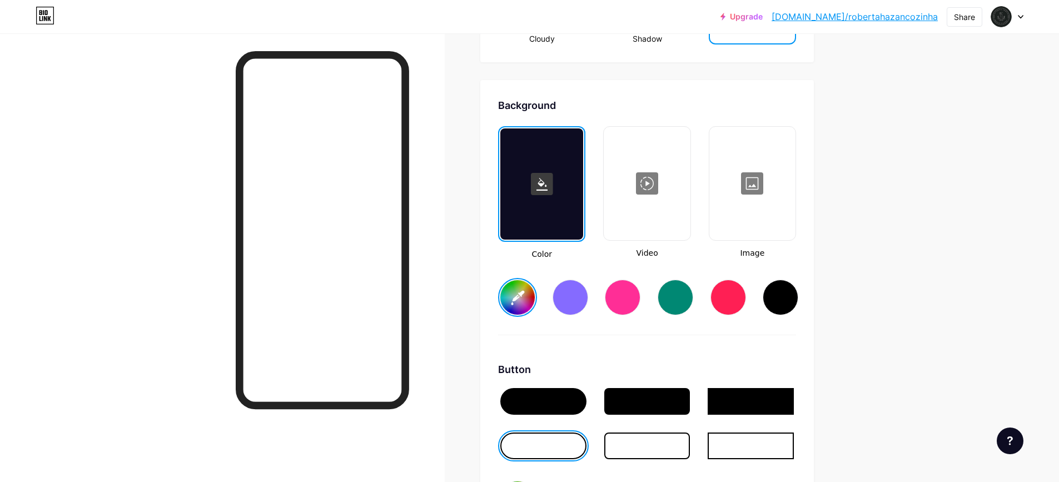
scroll to position [1420, 0]
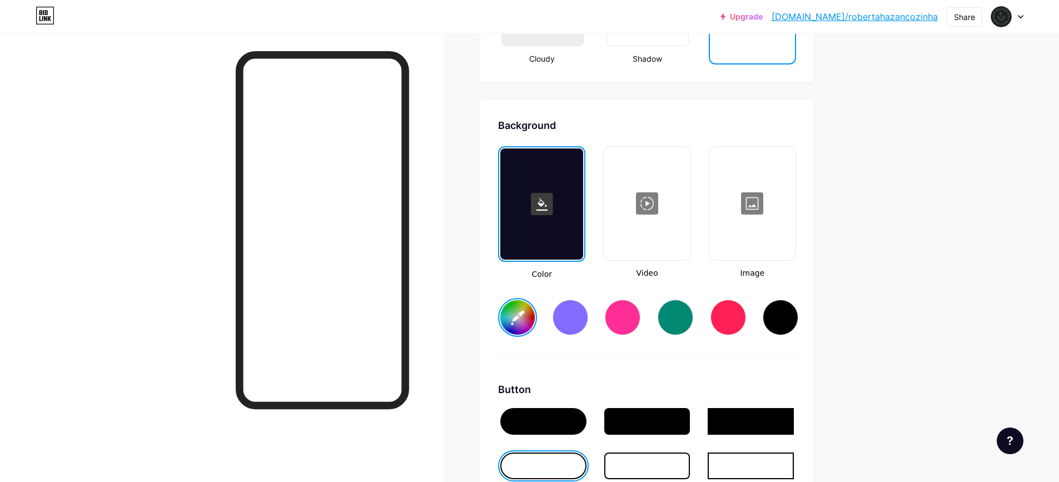
click at [509, 314] on input "#151414" at bounding box center [517, 317] width 34 height 34
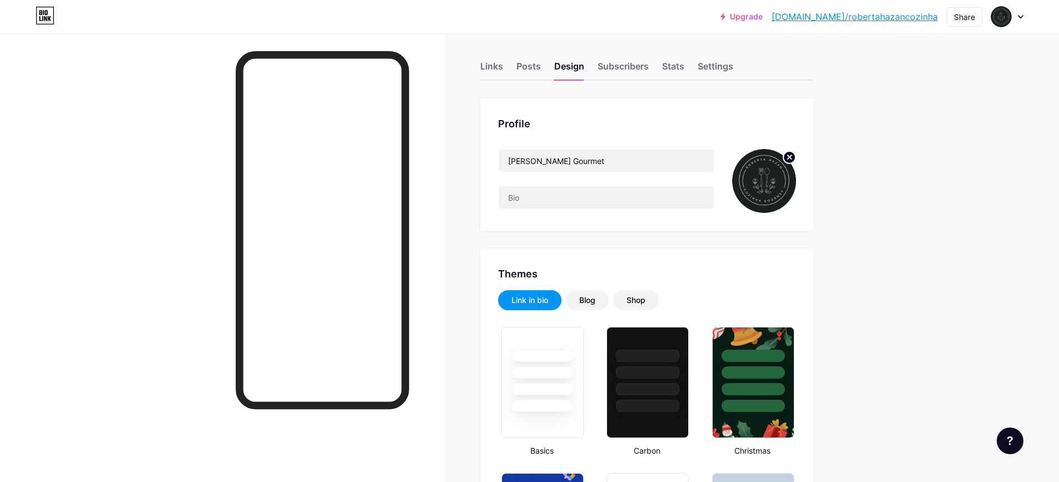
scroll to position [0, 0]
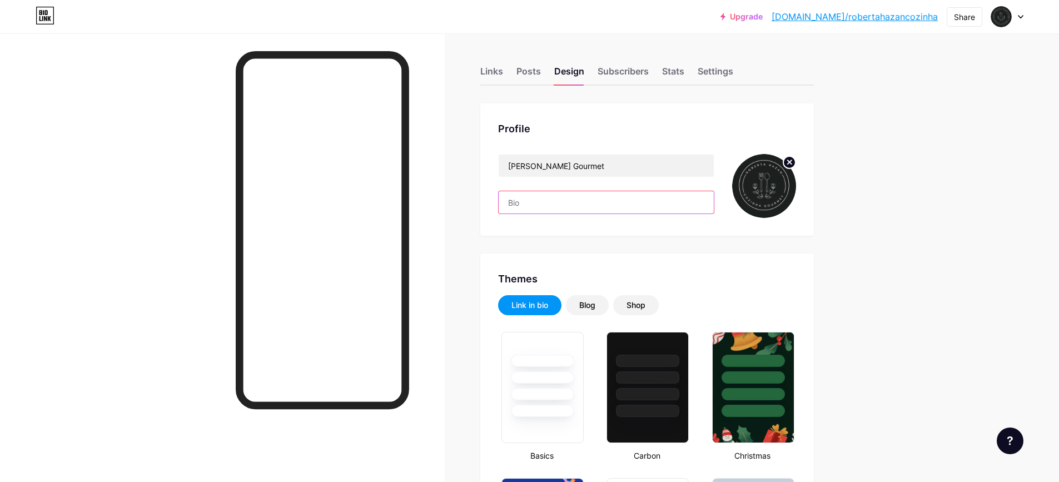
click at [549, 207] on input "text" at bounding box center [605, 202] width 215 height 22
paste input "[PERSON_NAME] e sabor [PERSON_NAME] colherada! 👩‍🍳♨️🥄 Ingredientes frescos e se…"
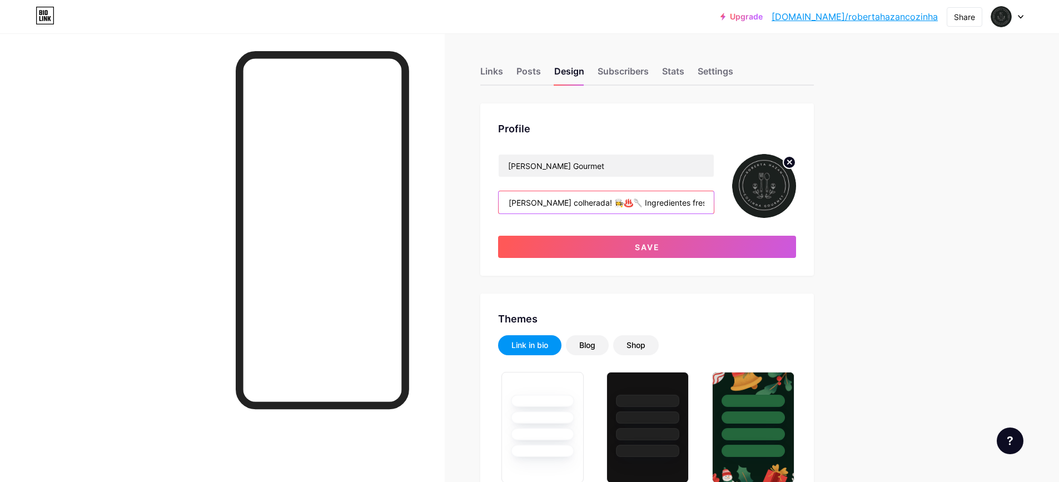
scroll to position [0, 256]
drag, startPoint x: 578, startPoint y: 202, endPoint x: 737, endPoint y: 194, distance: 159.7
click at [737, 194] on div "[PERSON_NAME] Gourmet [PERSON_NAME] e sabor [PERSON_NAME] colherada! 👩‍🍳♨️🥄 Ing…" at bounding box center [647, 186] width 298 height 64
click at [648, 207] on input "[PERSON_NAME] e sabor [PERSON_NAME] colherada! 👩‍🍳♨️🥄 Ingredientes frescos e se…" at bounding box center [605, 202] width 215 height 22
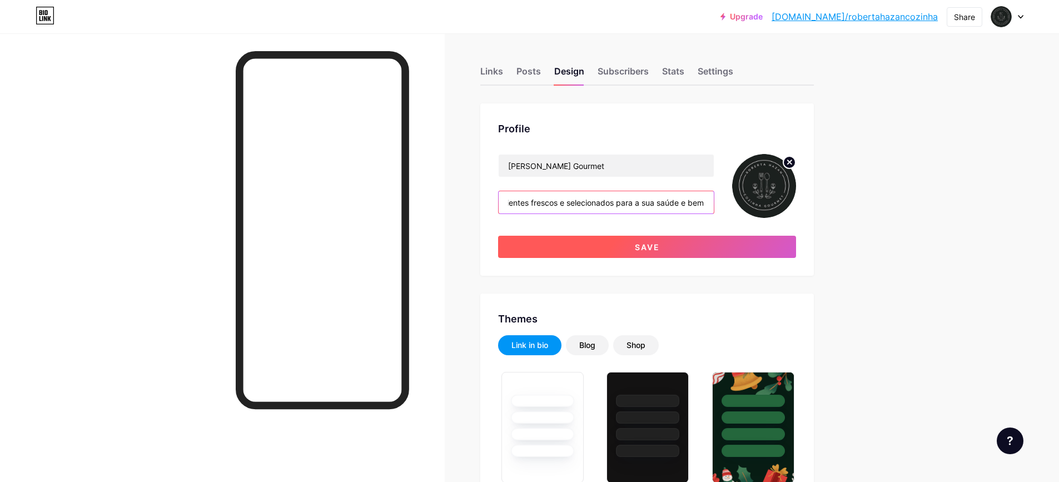
type input "[PERSON_NAME] e sabor [PERSON_NAME] colherada! 👩‍🍳♨️🥄 Ingredientes frescos e se…"
click at [632, 248] on button "Save" at bounding box center [647, 247] width 298 height 22
